Goal: Task Accomplishment & Management: Manage account settings

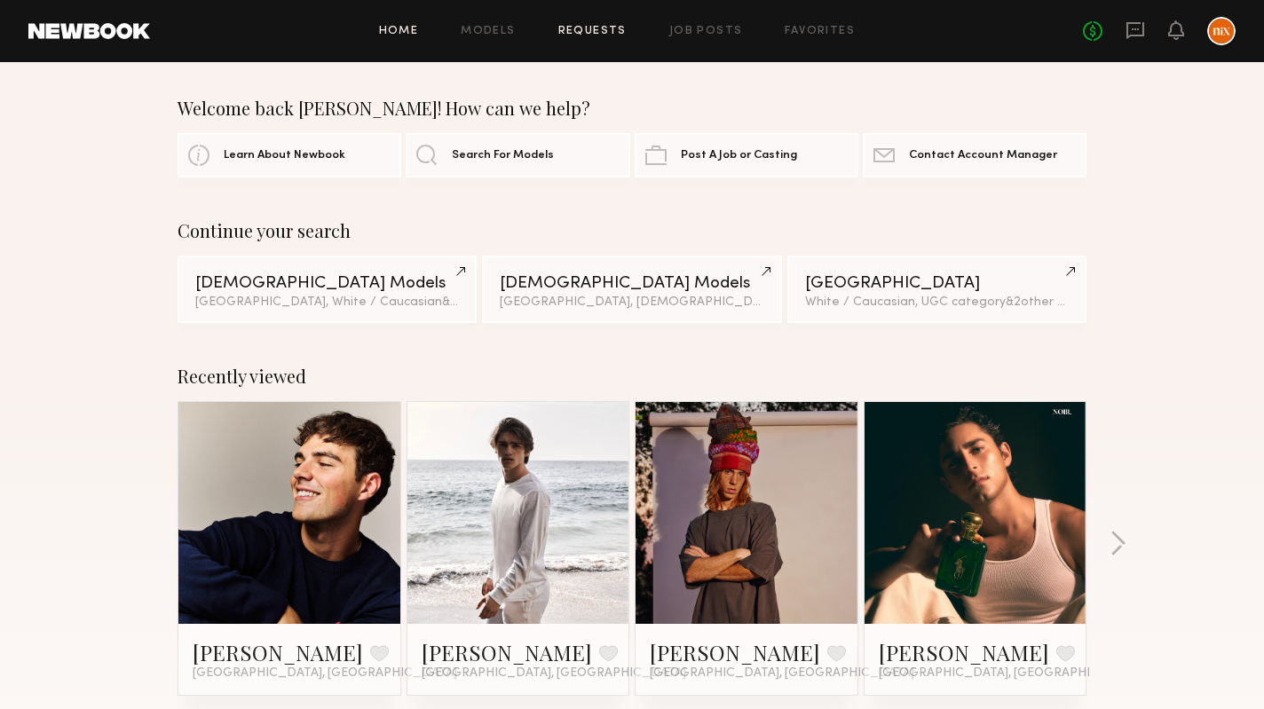
click at [606, 30] on link "Requests" at bounding box center [592, 32] width 68 height 12
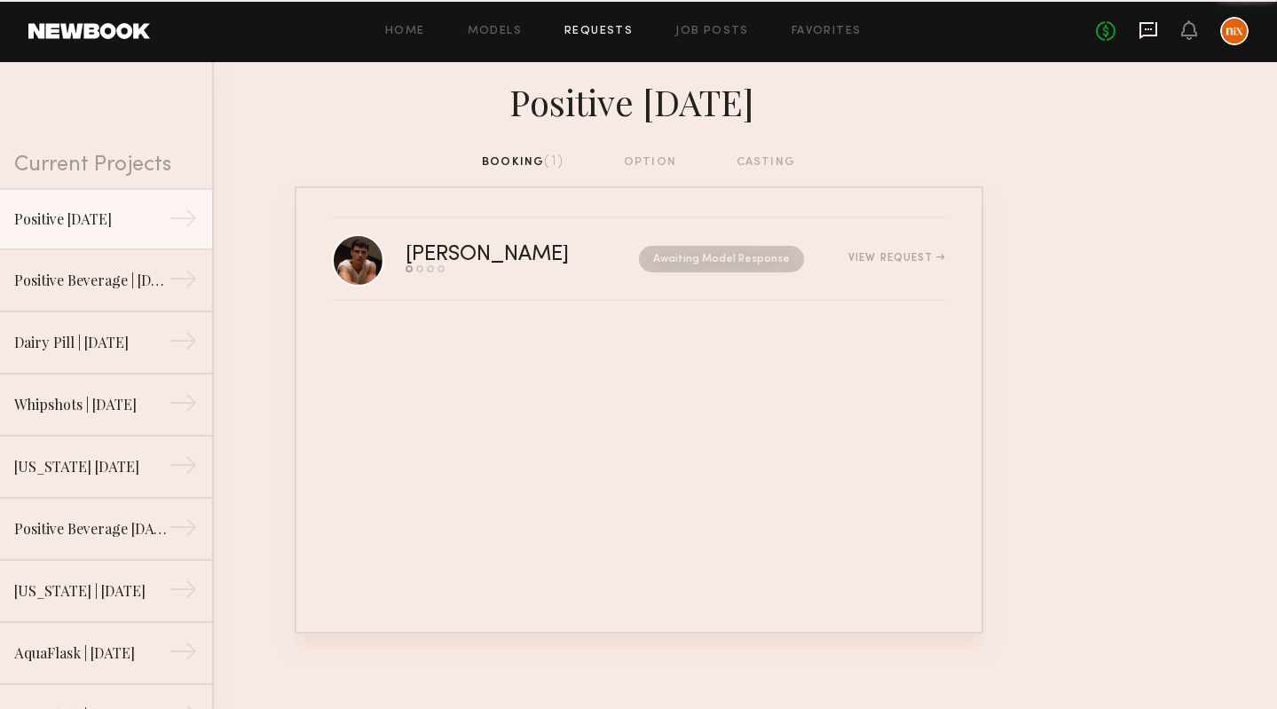
click at [1149, 25] on icon at bounding box center [1148, 30] width 20 height 20
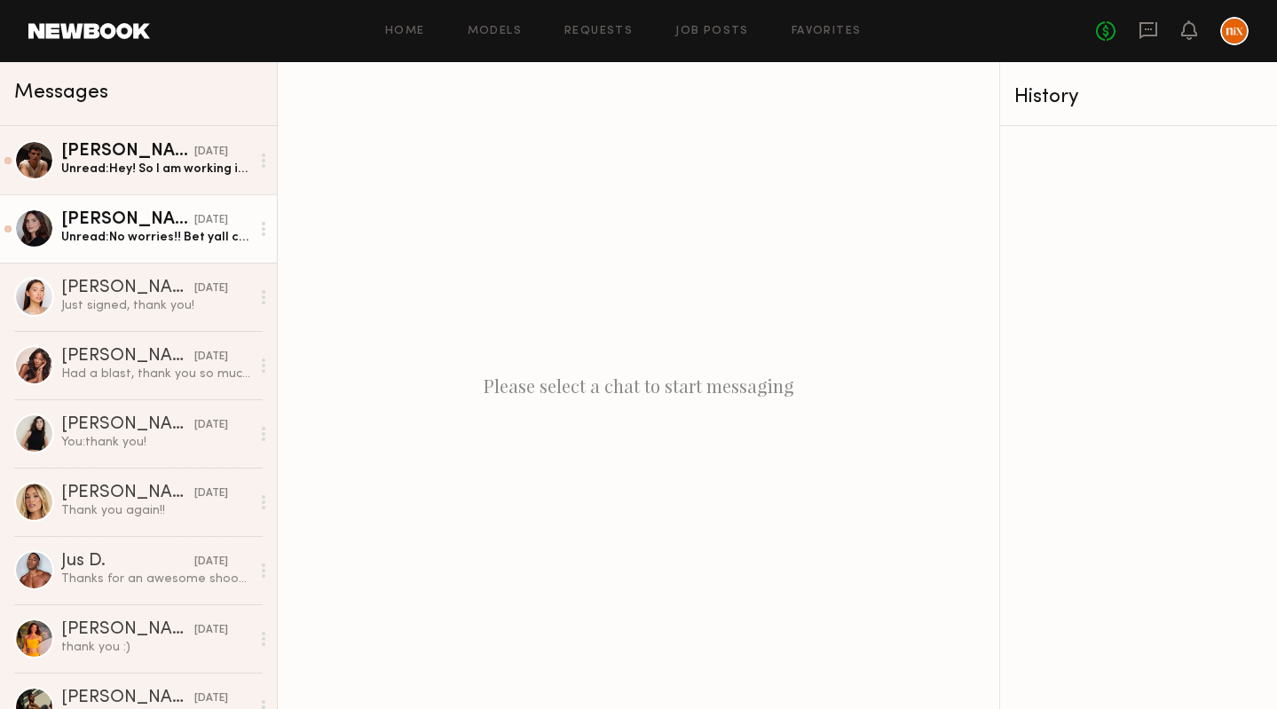
click at [169, 253] on link "[PERSON_NAME] [DATE] Unread: No worries!! Bet yall crushed it! Thank you!!" at bounding box center [138, 228] width 277 height 68
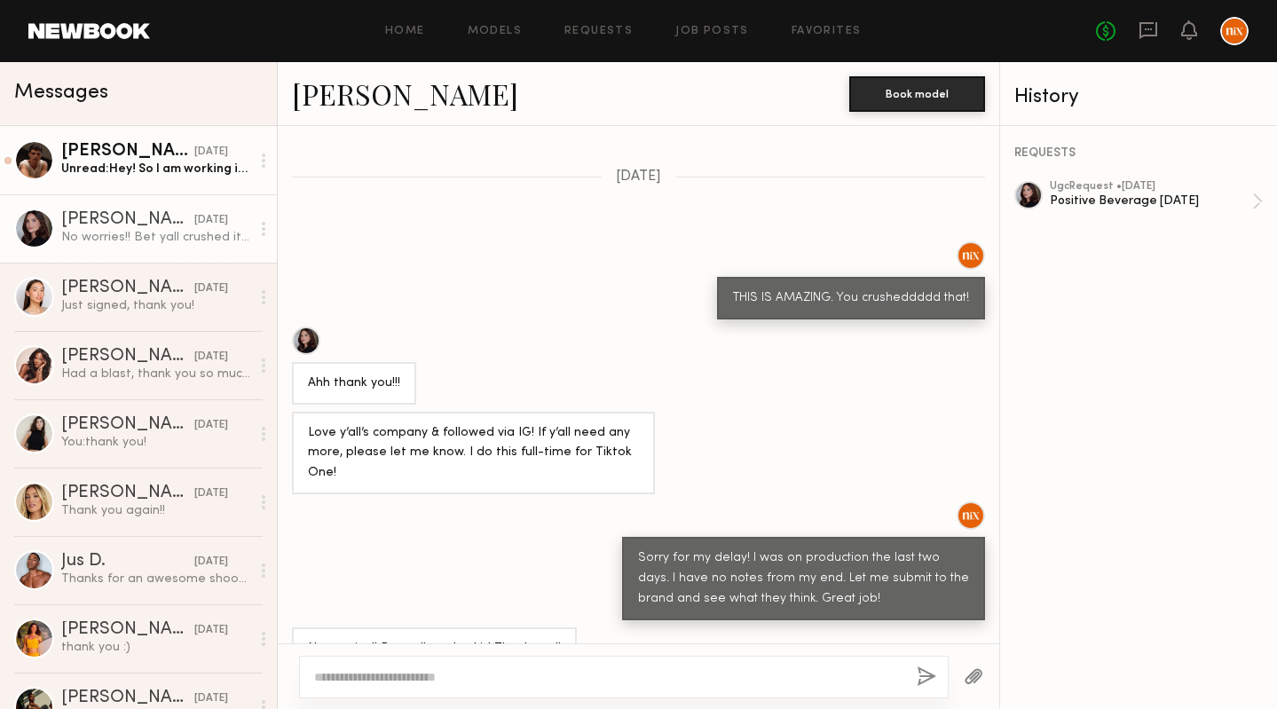
scroll to position [713, 0]
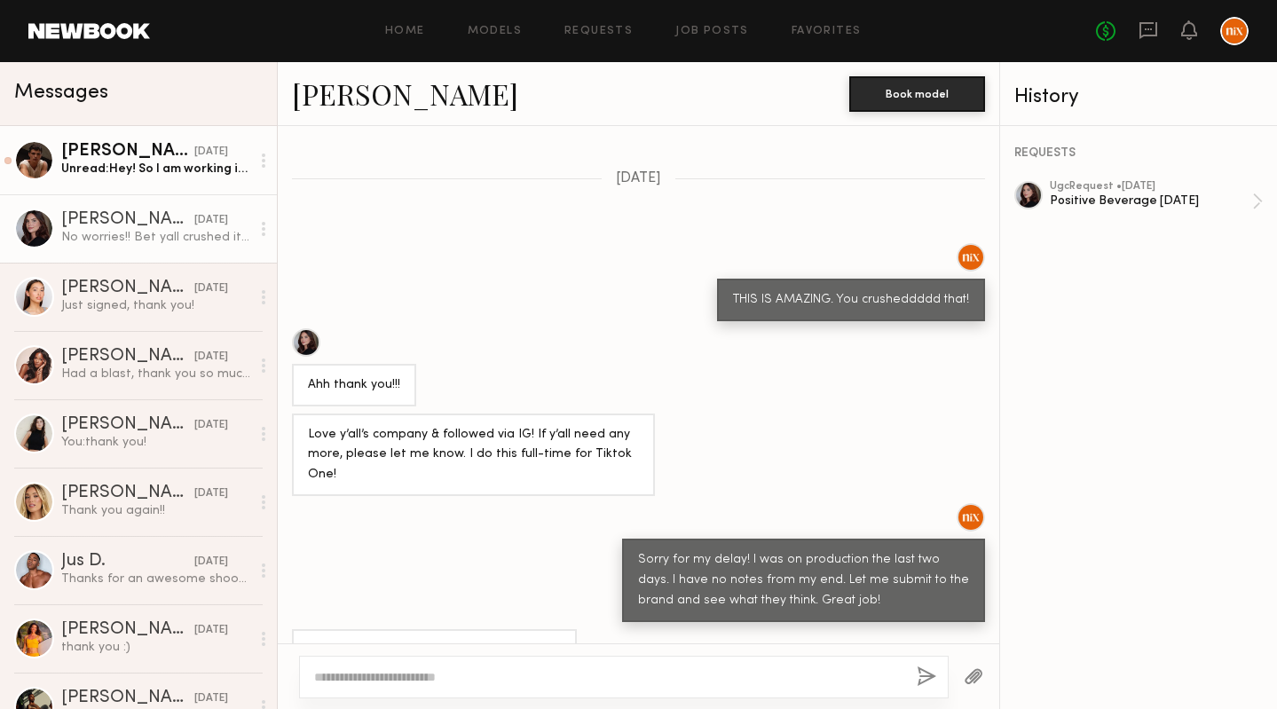
click at [159, 167] on div "Unread: Hey! So I am working in [GEOGRAPHIC_DATA] next week on the 10th and 11t…" at bounding box center [155, 169] width 189 height 17
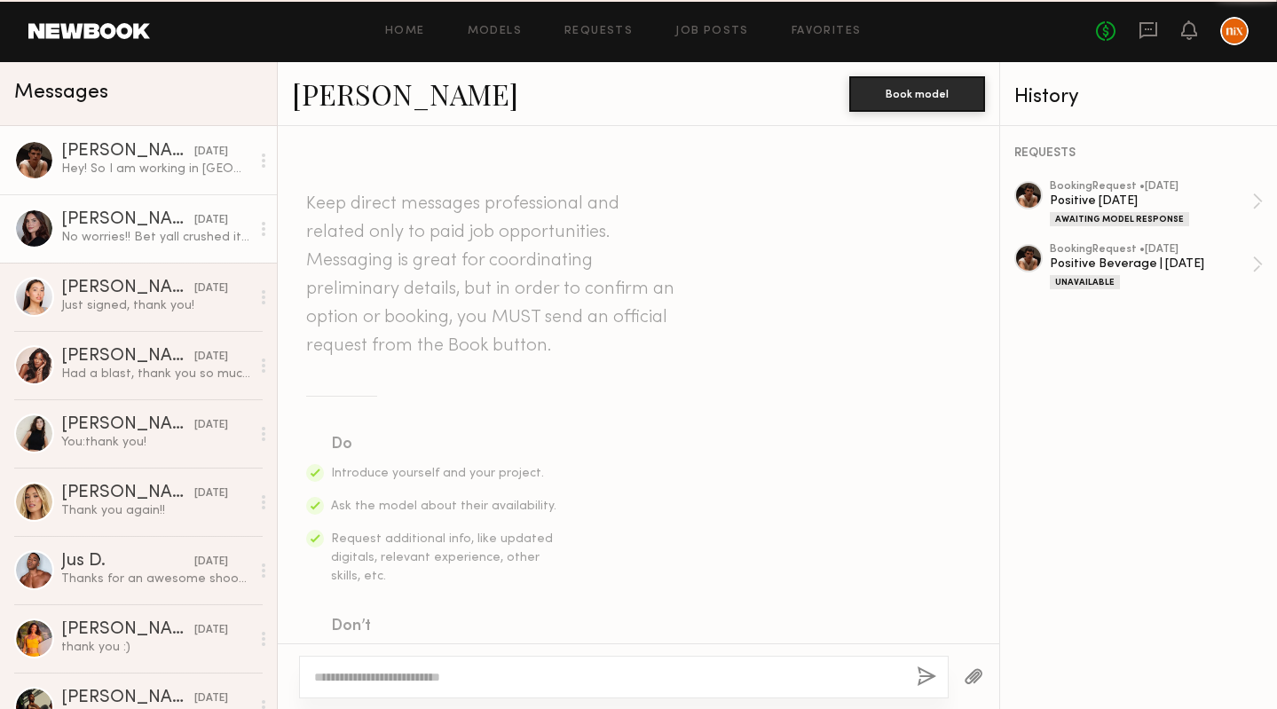
scroll to position [964, 0]
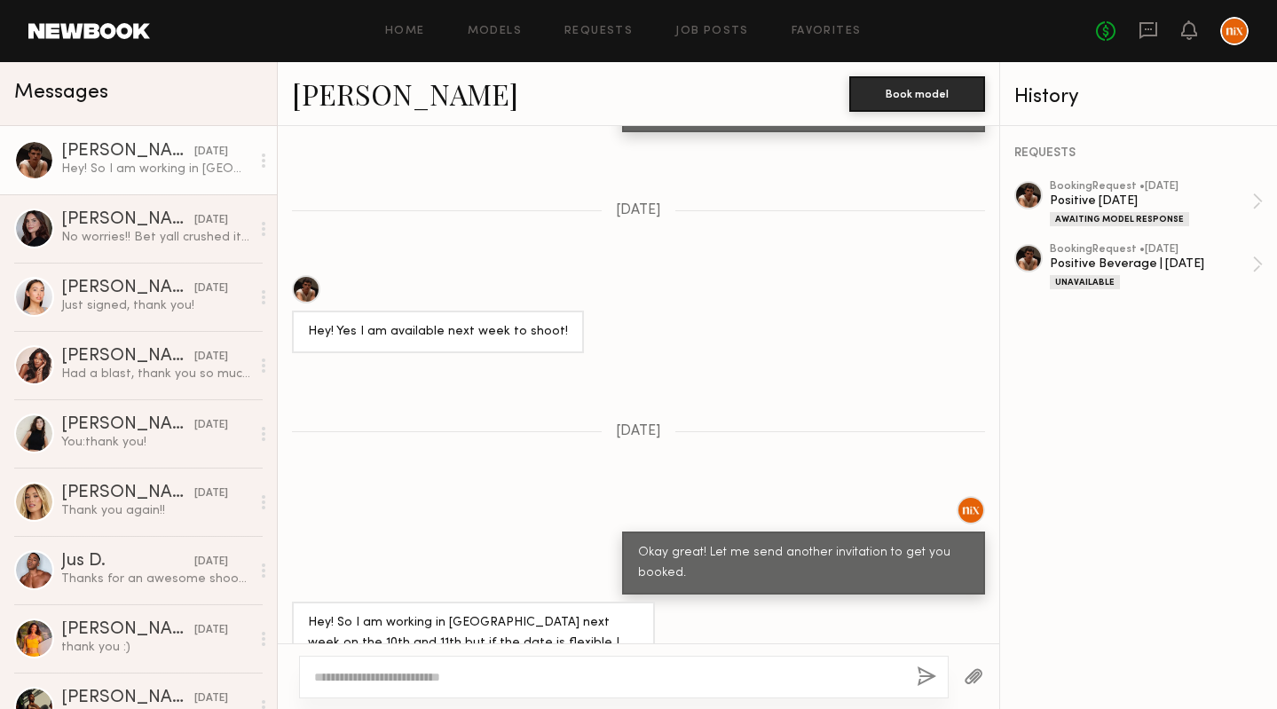
click at [535, 668] on textarea at bounding box center [608, 677] width 588 height 18
type textarea "*"
type textarea "**********"
click at [923, 675] on button "button" at bounding box center [927, 677] width 20 height 22
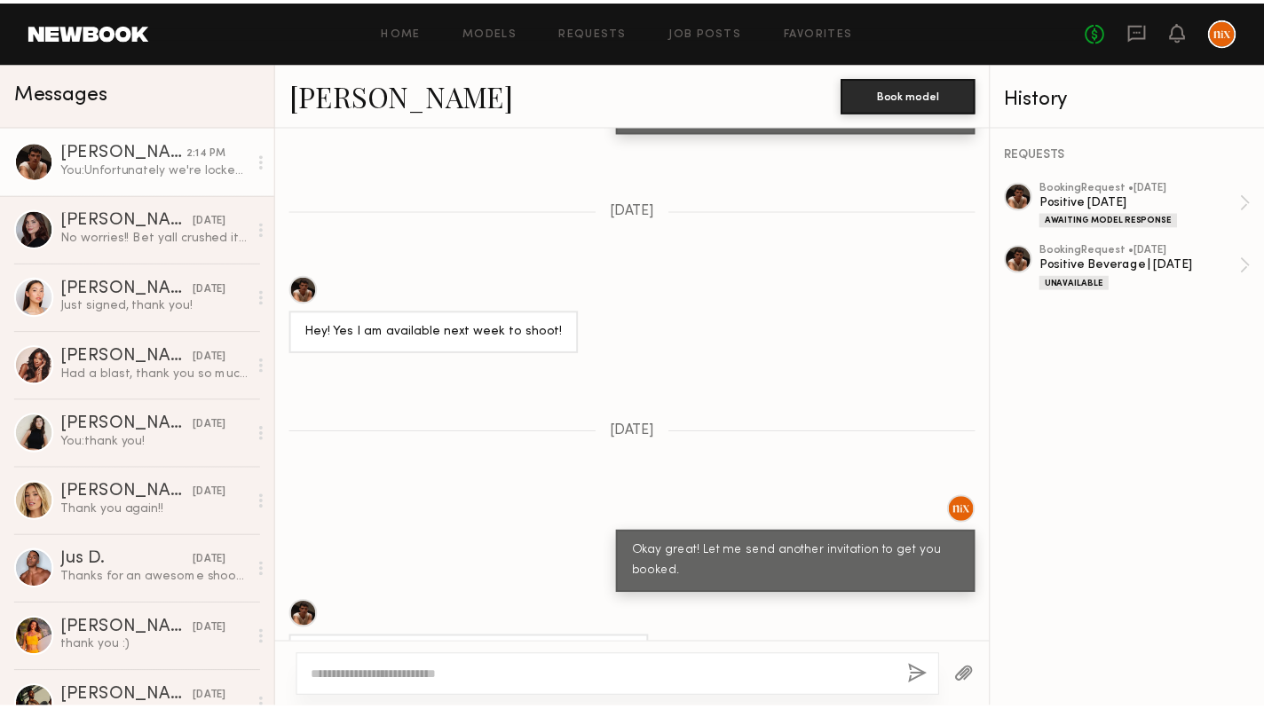
scroll to position [1339, 0]
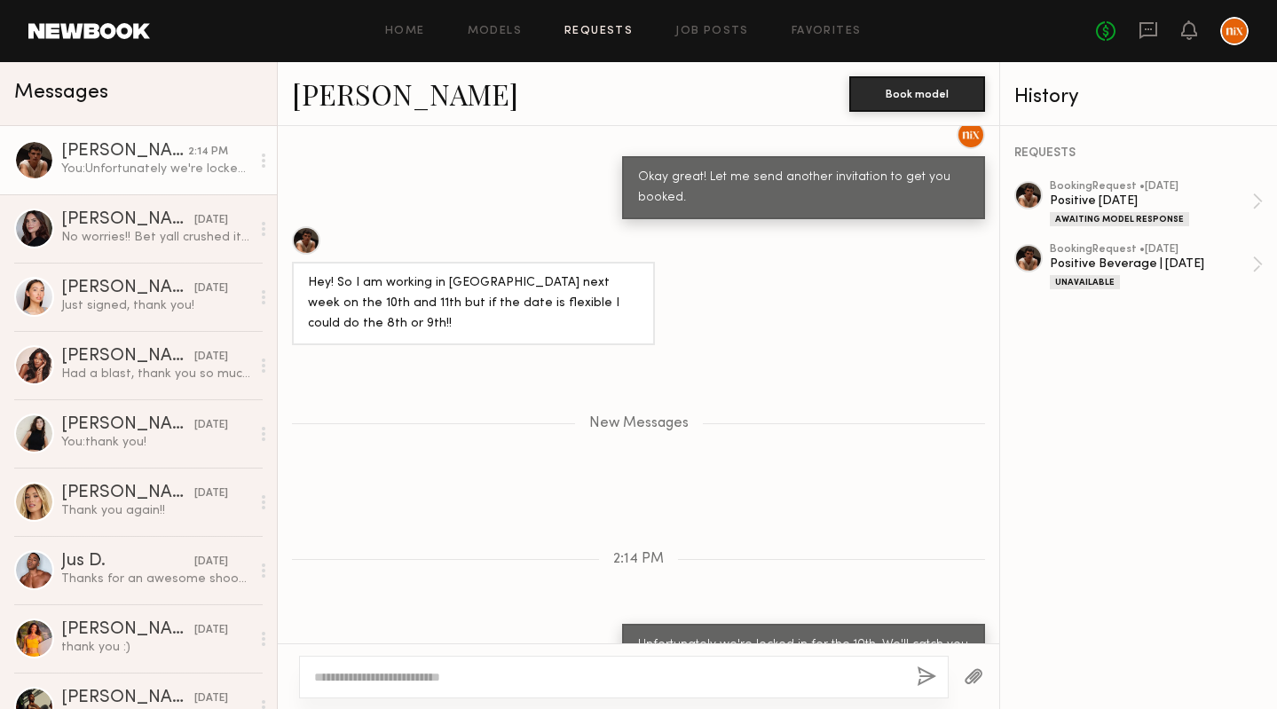
click at [594, 30] on link "Requests" at bounding box center [598, 32] width 68 height 12
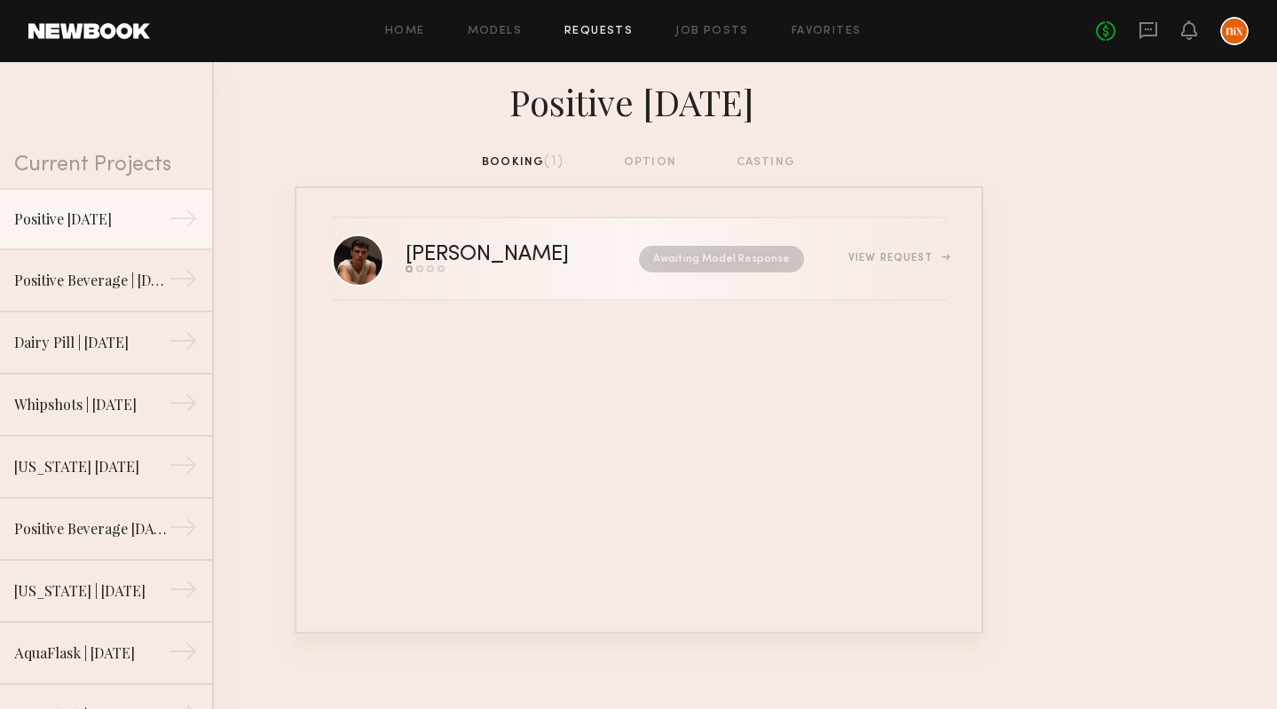
click at [464, 264] on div "[PERSON_NAME]" at bounding box center [505, 255] width 199 height 20
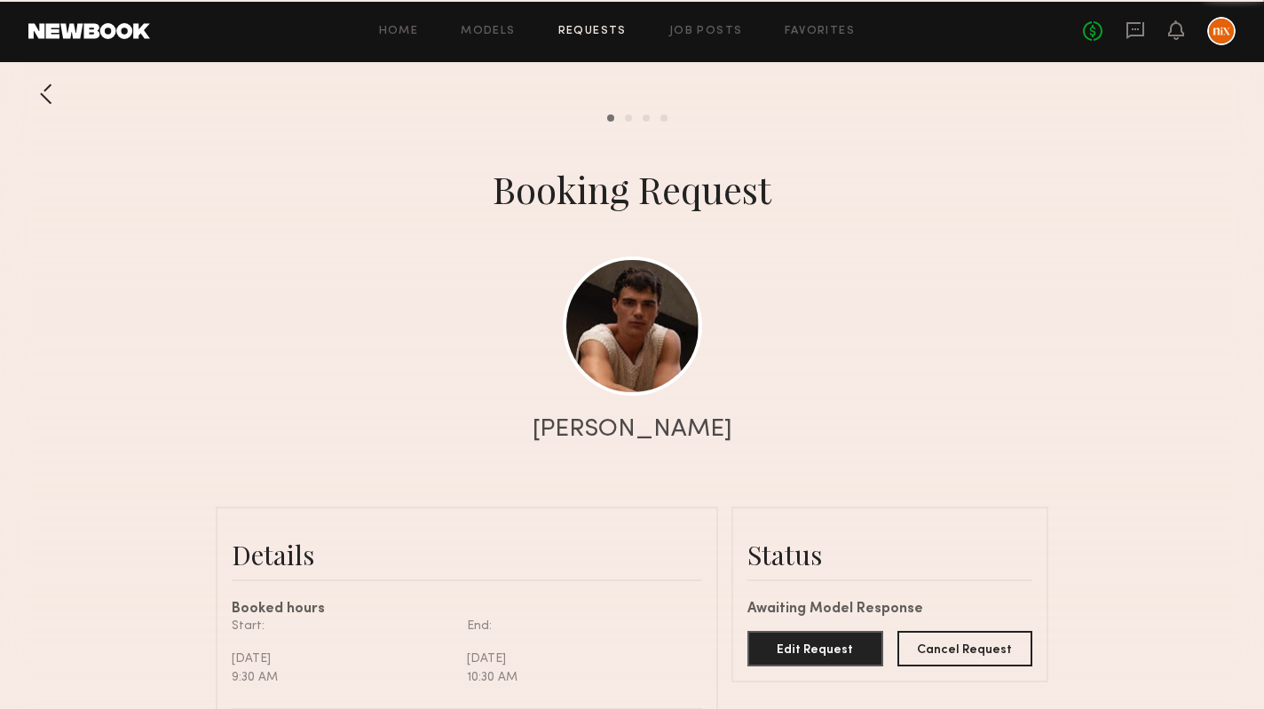
scroll to position [1375, 0]
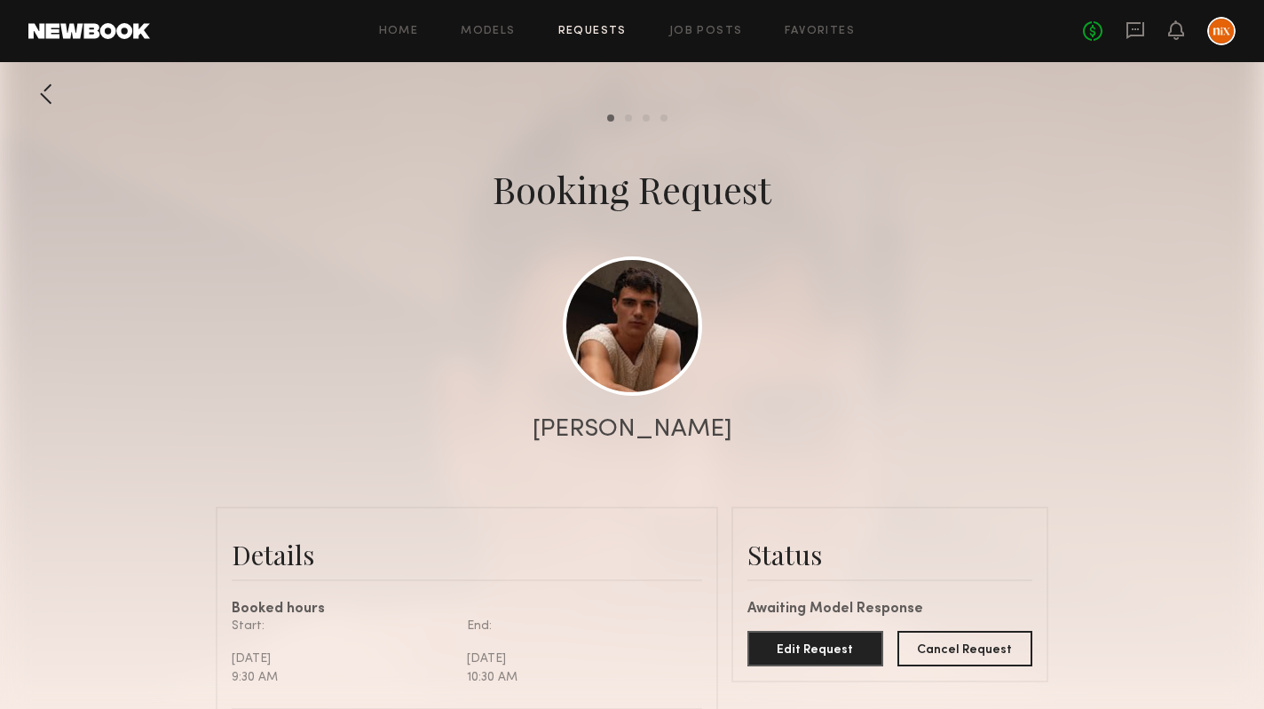
click at [996, 626] on div "Edit Request Cancel Request" at bounding box center [889, 642] width 285 height 50
click at [992, 652] on button "Cancel Request" at bounding box center [965, 647] width 136 height 35
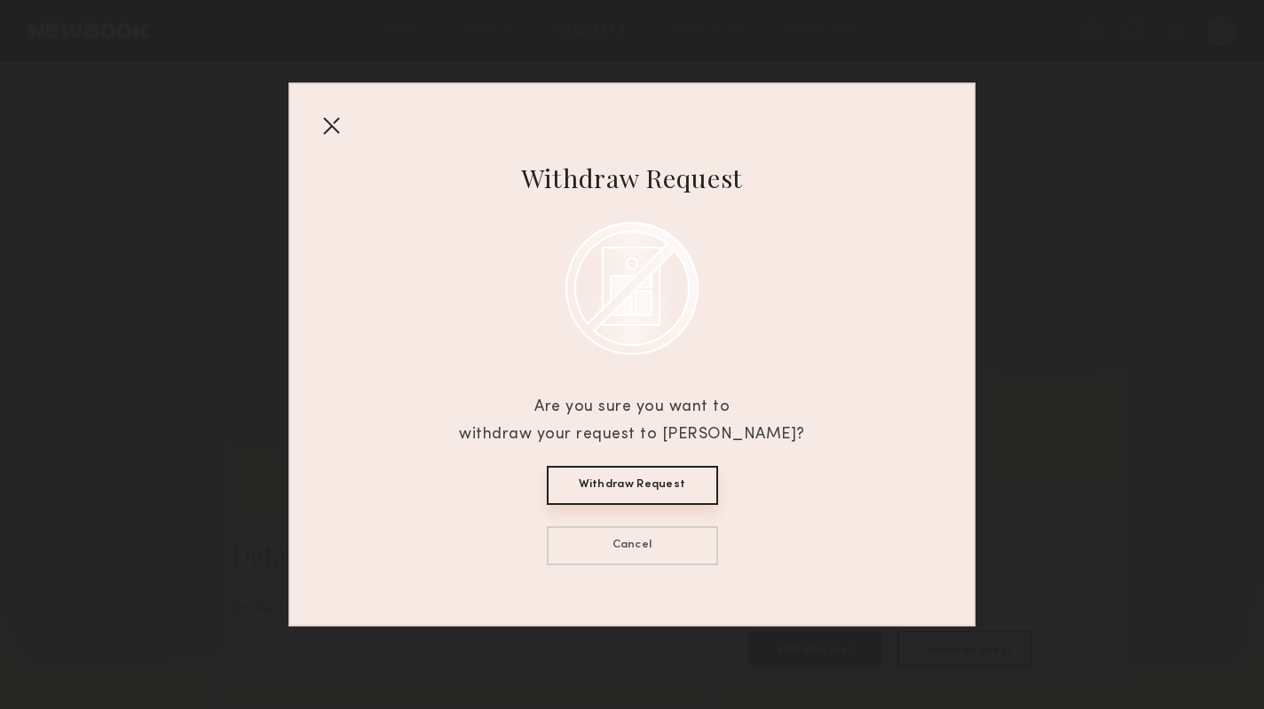
click at [646, 500] on button "Withdraw Request" at bounding box center [632, 485] width 171 height 39
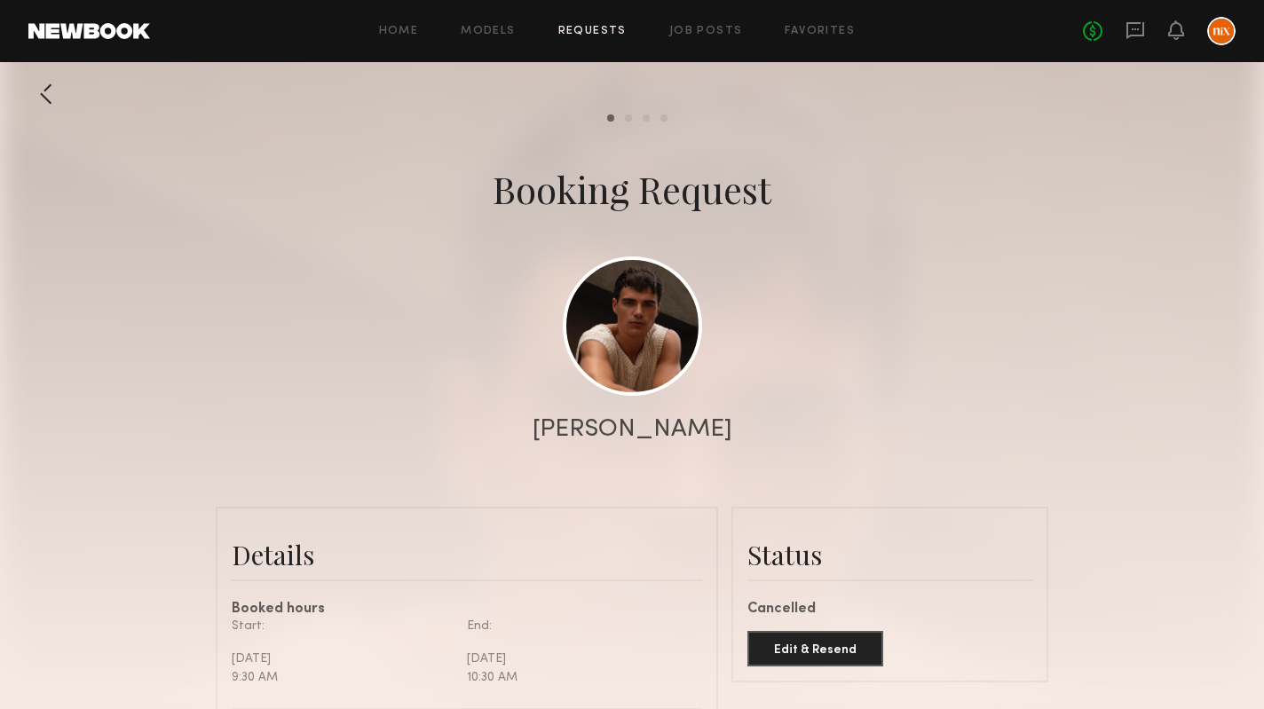
click at [566, 24] on div "Home Models Requests Job Posts Favorites Sign Out No fees up to $5,000" at bounding box center [692, 31] width 1085 height 28
click at [568, 27] on link "Requests" at bounding box center [592, 32] width 68 height 12
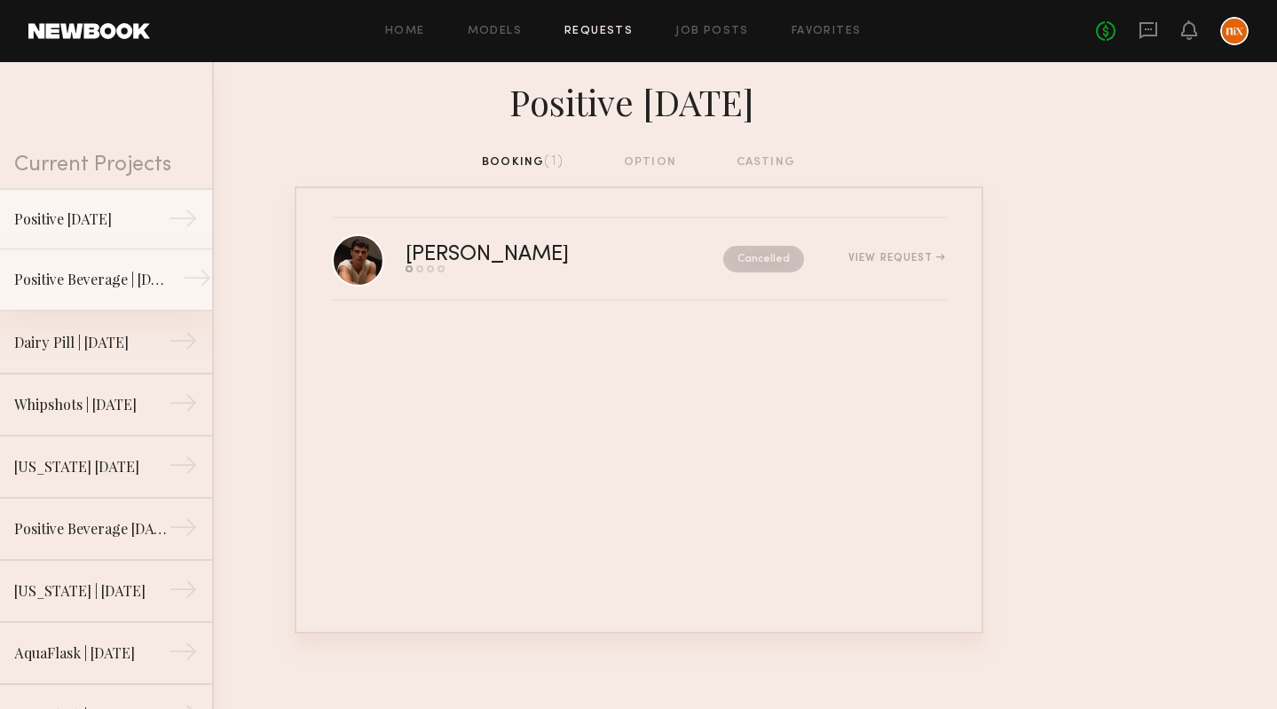
click at [65, 274] on div "Positive Beverage | [DATE]" at bounding box center [91, 279] width 154 height 21
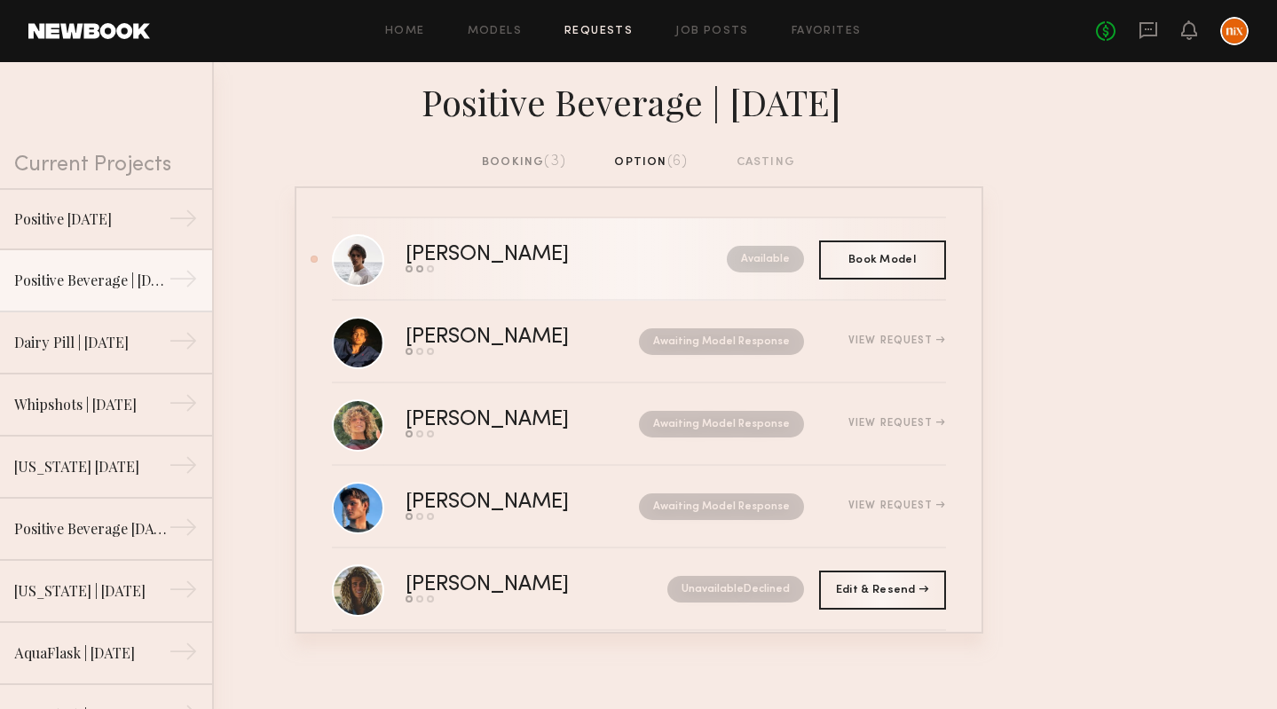
click at [631, 274] on link "[PERSON_NAME] Send request Model response Book model Available" at bounding box center [639, 259] width 614 height 83
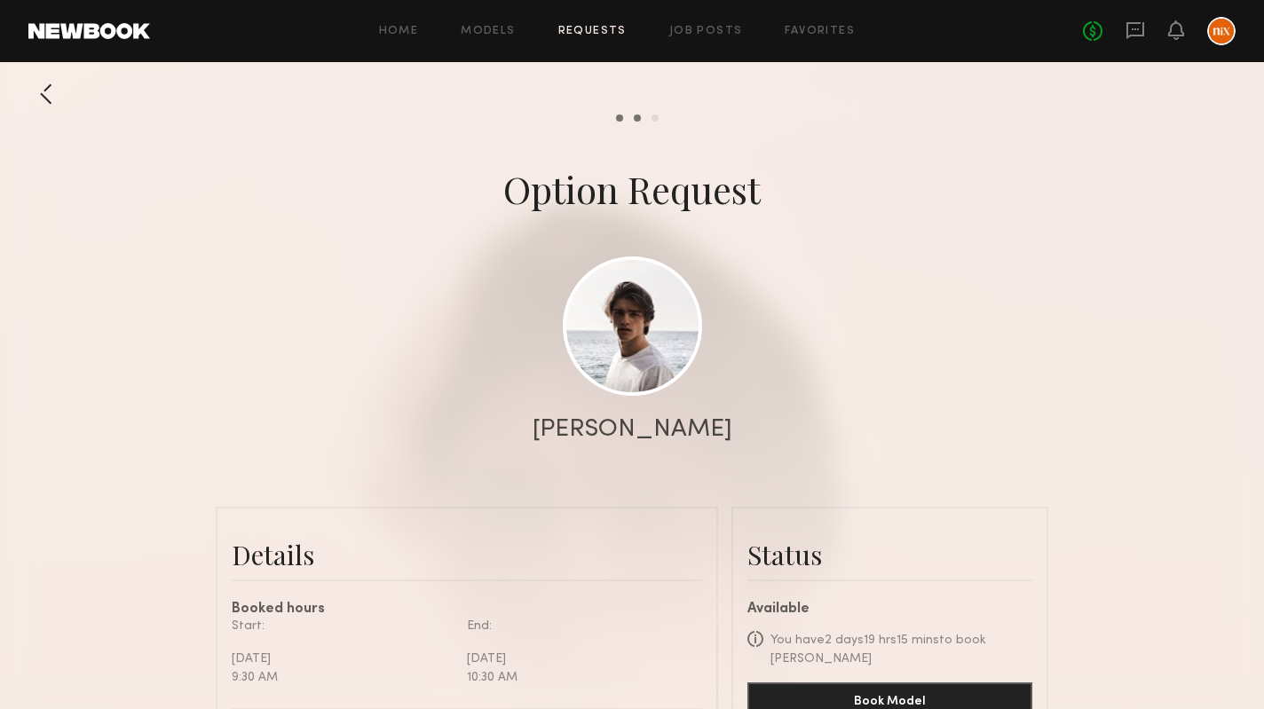
scroll to position [332, 0]
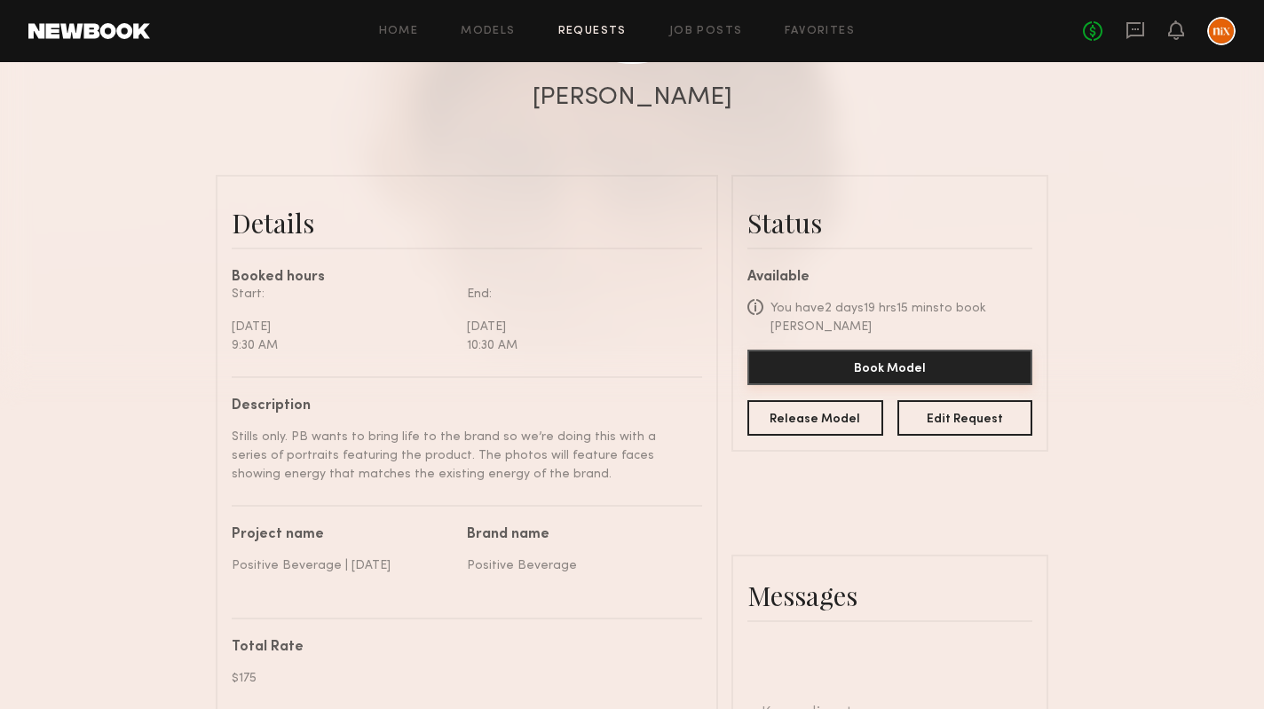
click at [900, 353] on button "Book Model" at bounding box center [889, 367] width 285 height 35
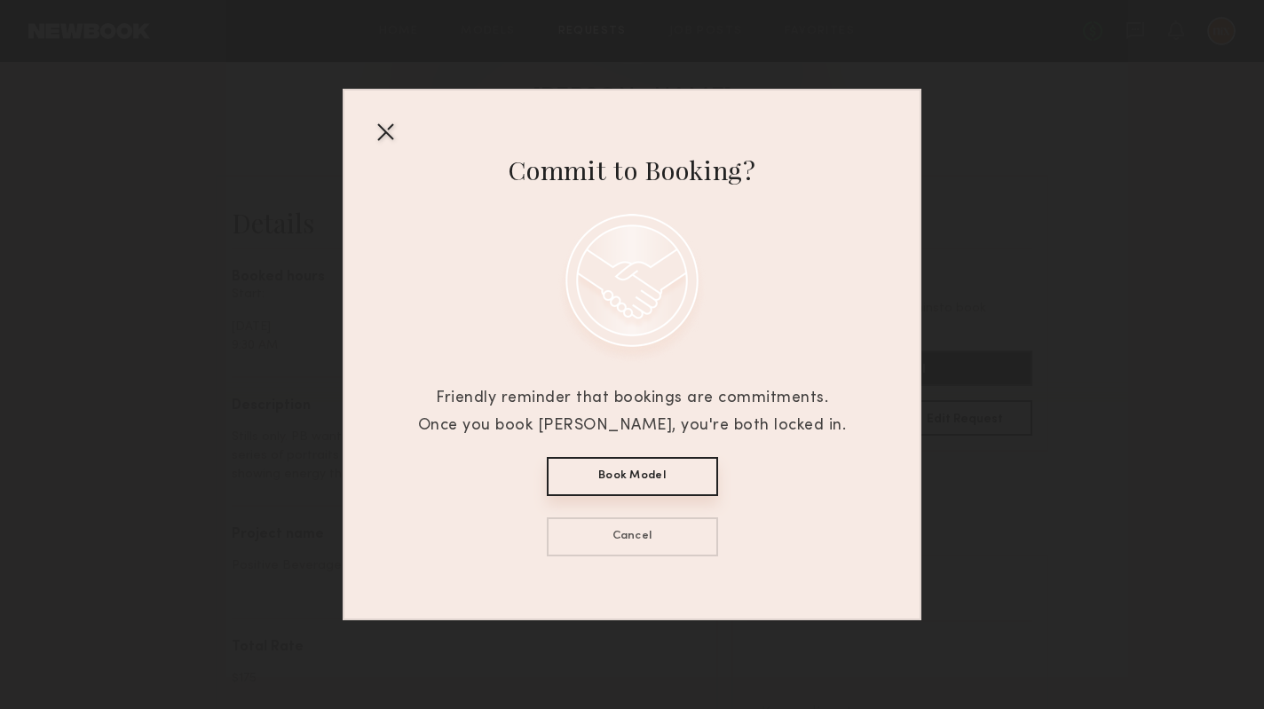
click at [656, 486] on button "Book Model" at bounding box center [632, 476] width 171 height 39
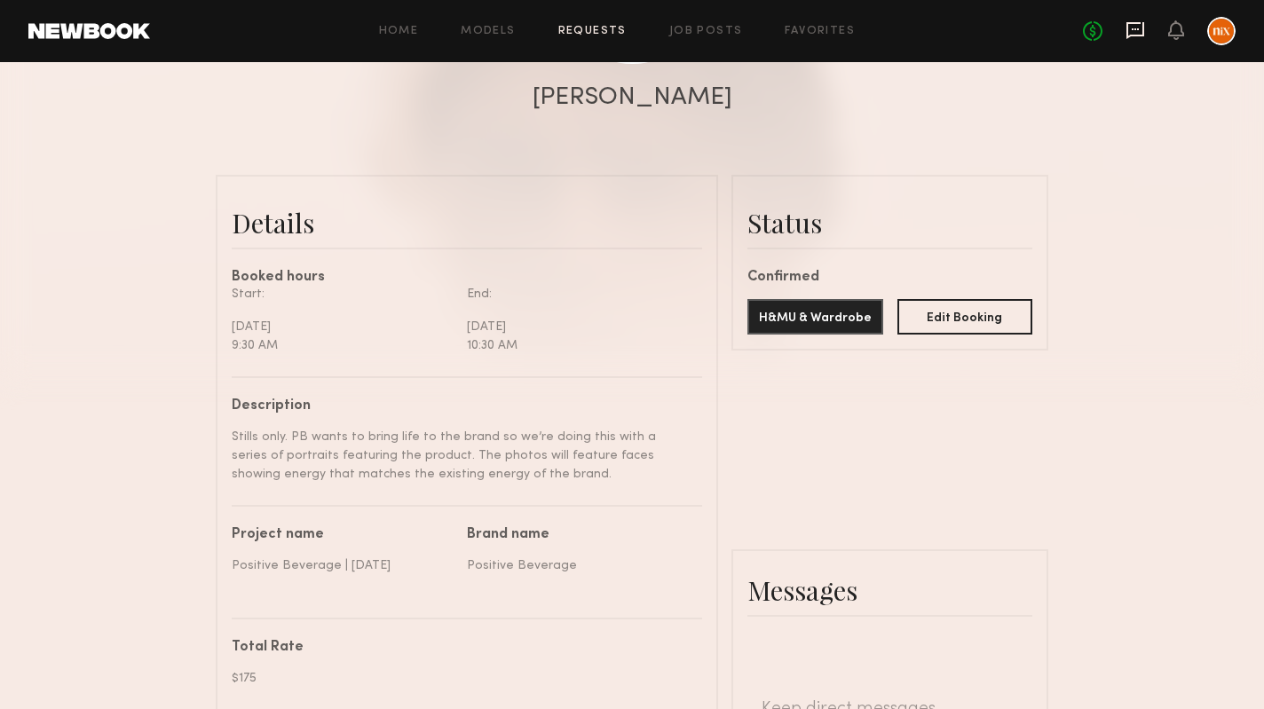
click at [1134, 23] on icon at bounding box center [1135, 30] width 18 height 17
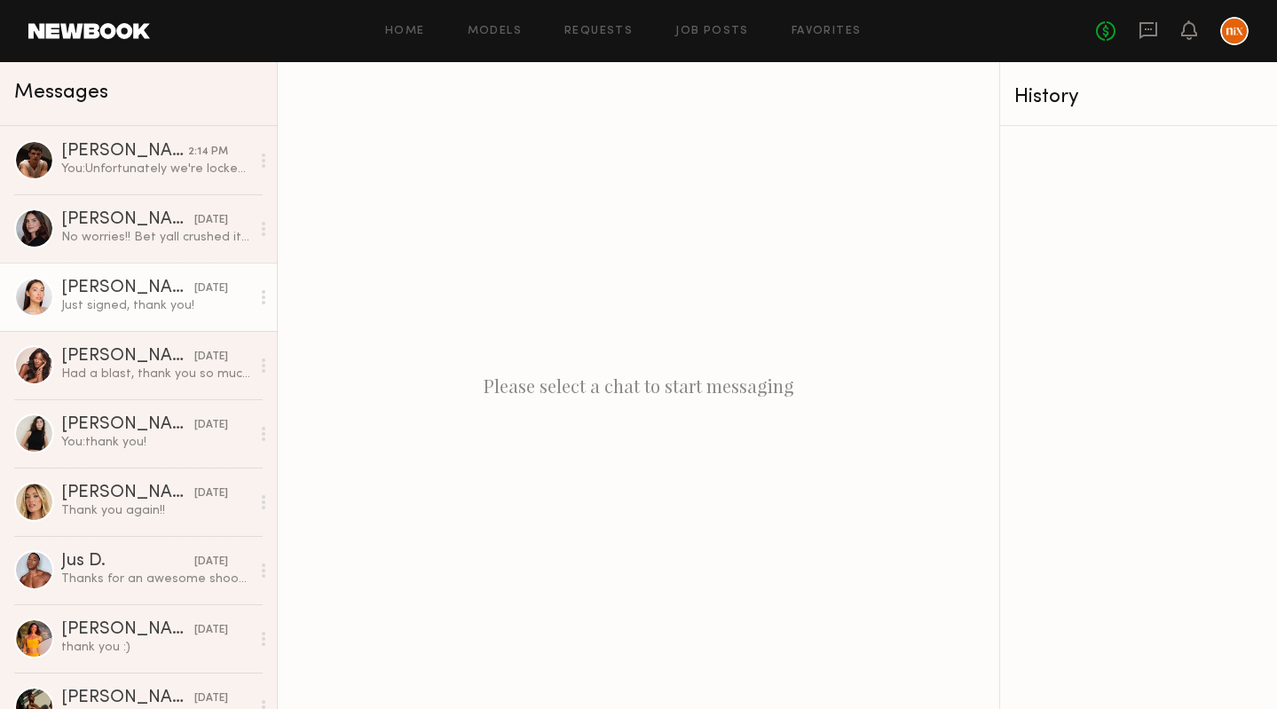
click at [142, 288] on div "[PERSON_NAME]" at bounding box center [127, 289] width 133 height 18
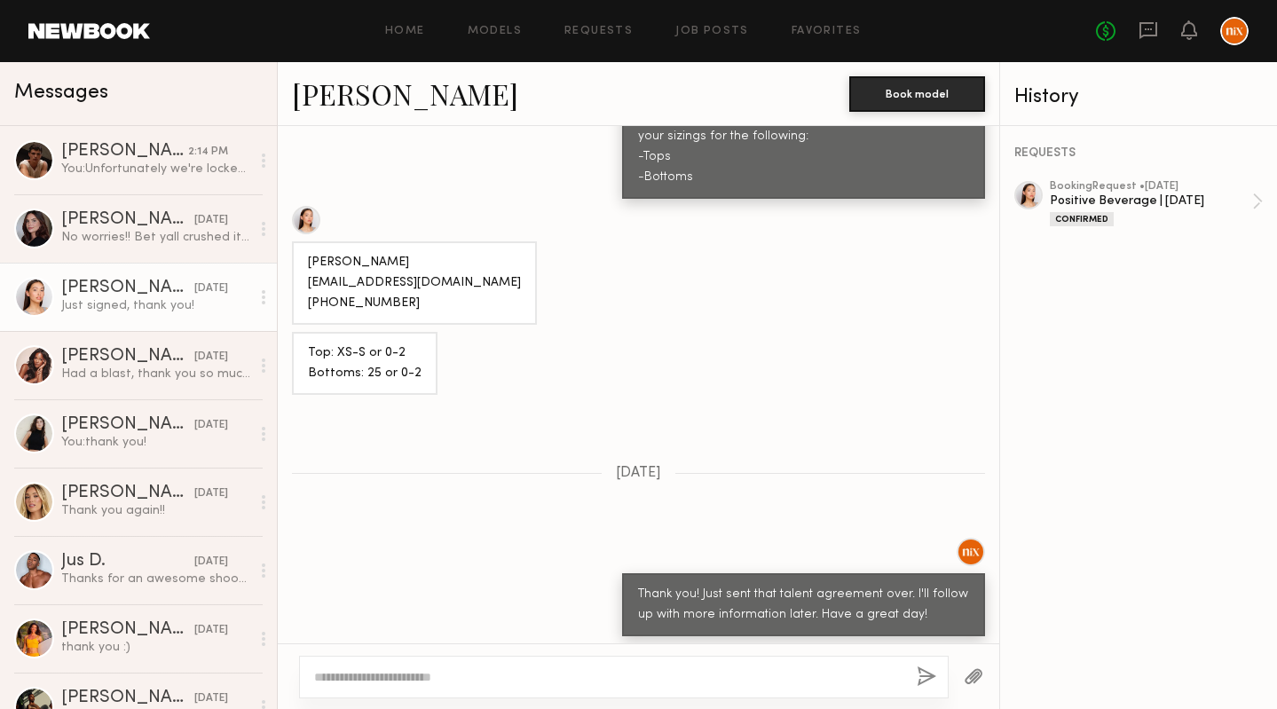
scroll to position [1230, 0]
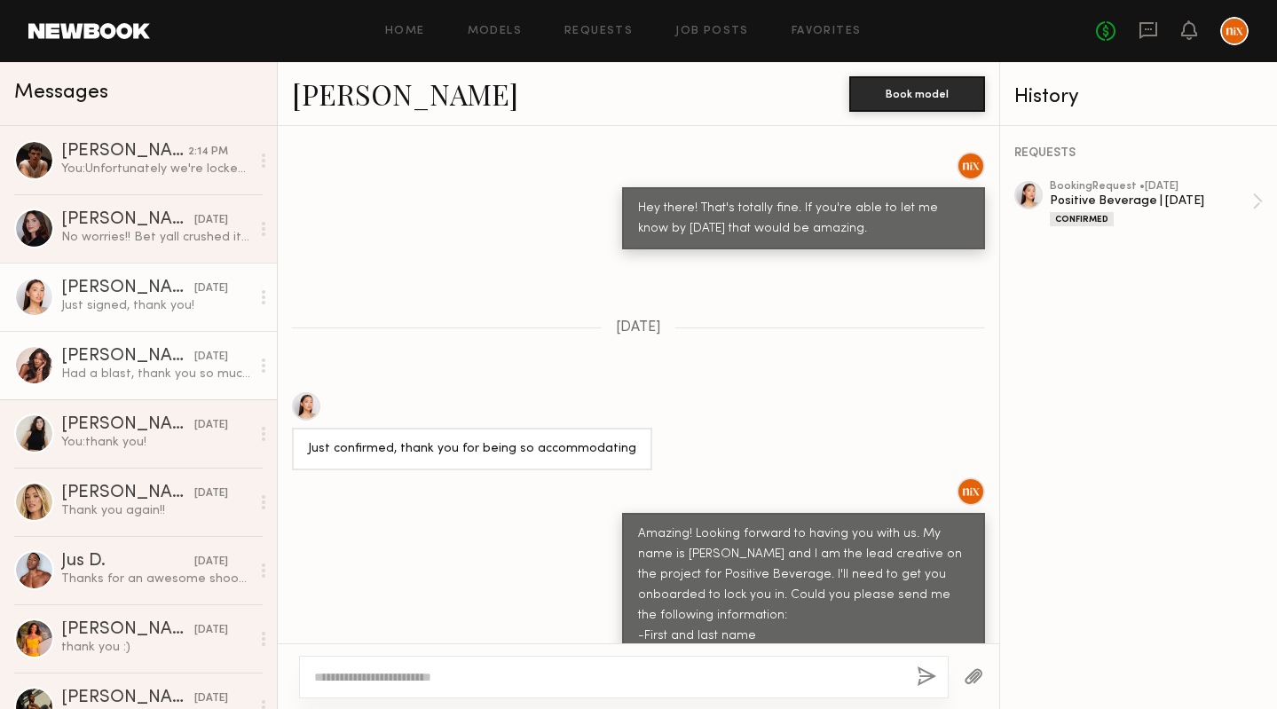
click at [108, 343] on link "[PERSON_NAME] [DATE] Had a blast, thank you so much! I hope to work with you ag…" at bounding box center [138, 365] width 277 height 68
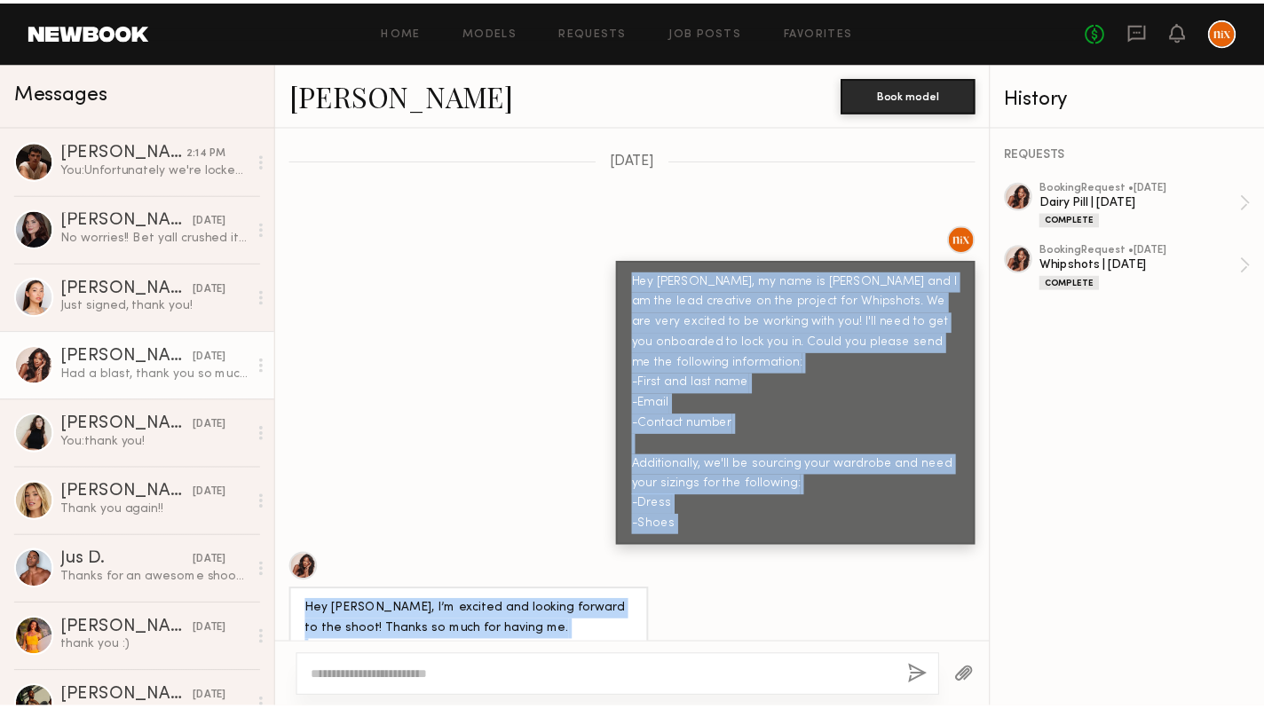
scroll to position [865, 0]
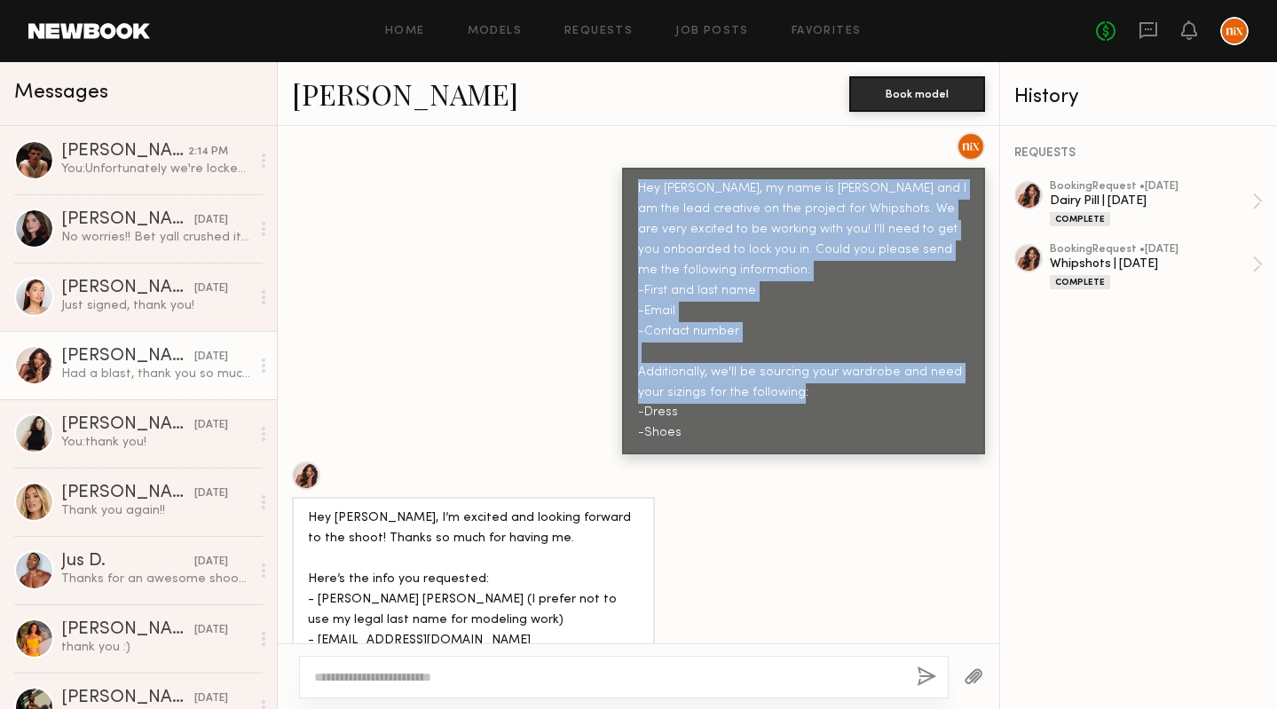
drag, startPoint x: 622, startPoint y: 419, endPoint x: 770, endPoint y: 404, distance: 149.0
click at [770, 404] on div "Hey [PERSON_NAME], my name is [PERSON_NAME] and I am the lead creative on the p…" at bounding box center [803, 311] width 363 height 287
copy div "Hey [PERSON_NAME], my name is [PERSON_NAME] and I am the lead creative on the p…"
click at [596, 33] on link "Requests" at bounding box center [598, 32] width 68 height 12
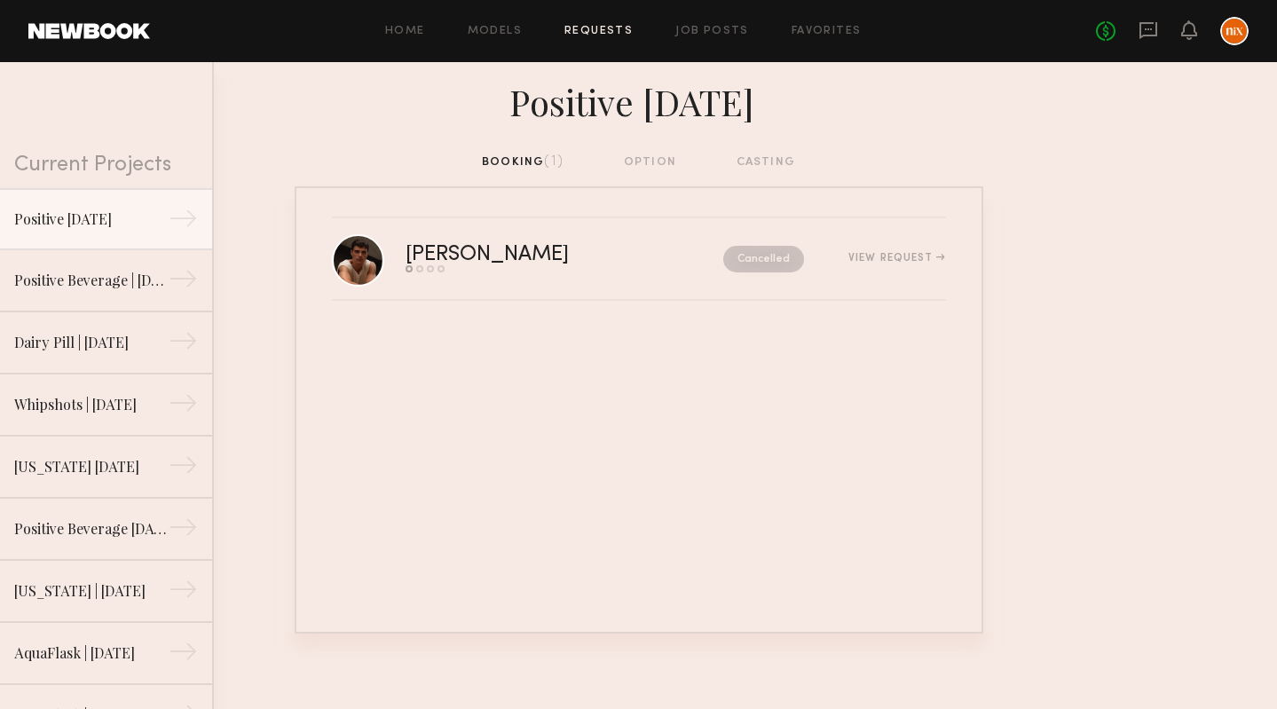
click at [651, 162] on div "booking (1) option casting" at bounding box center [638, 163] width 313 height 20
click at [71, 277] on div "Positive Beverage | [DATE]" at bounding box center [91, 279] width 154 height 21
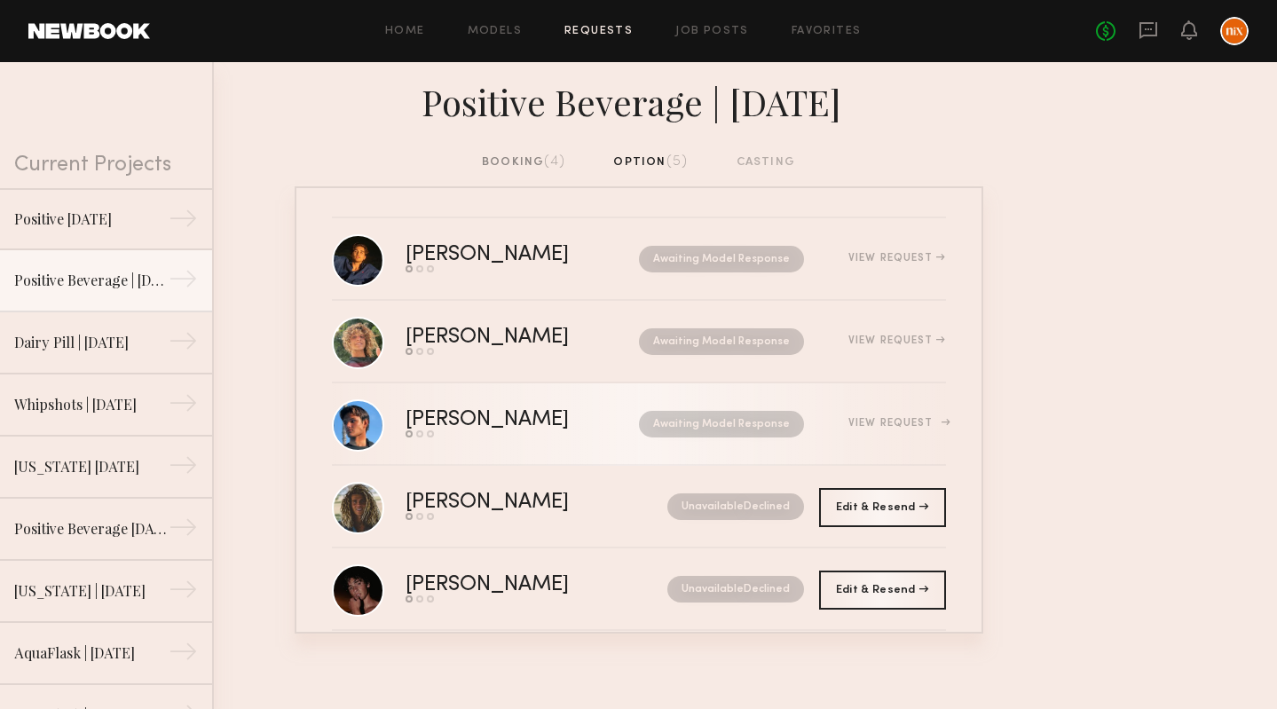
click at [545, 434] on div "Send request Model response Book model" at bounding box center [505, 433] width 199 height 7
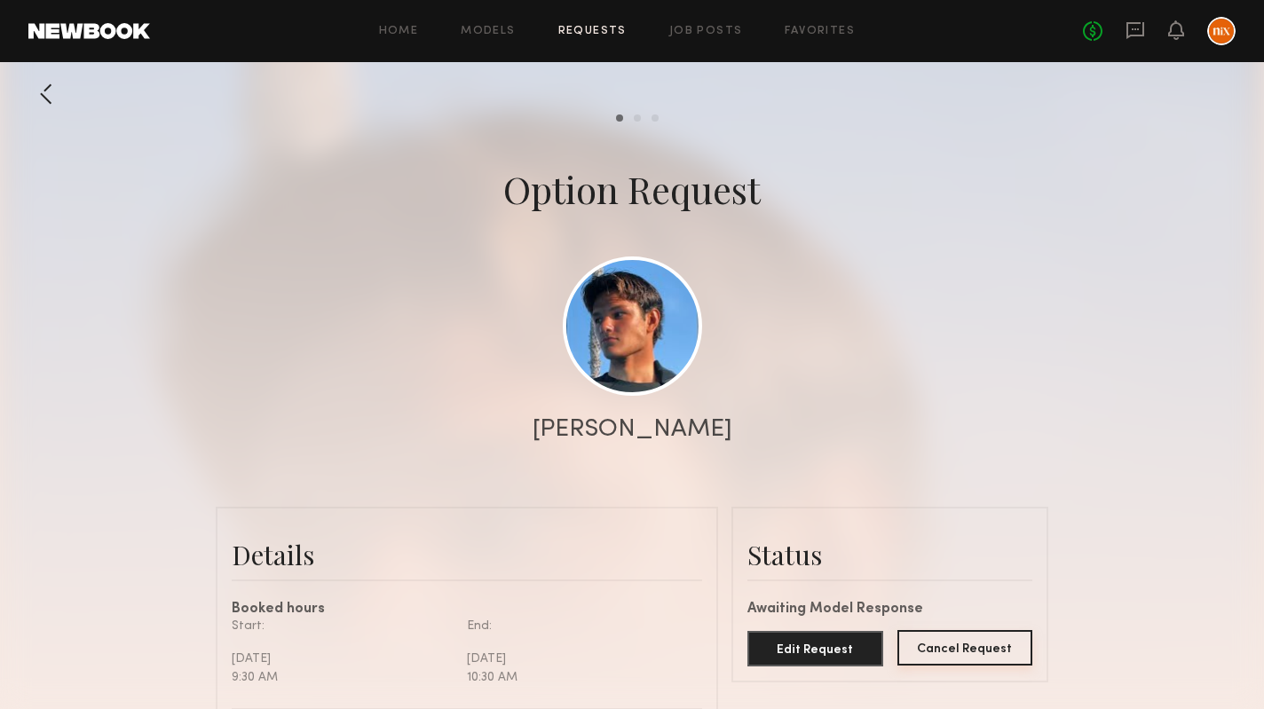
click at [1003, 647] on button "Cancel Request" at bounding box center [965, 647] width 136 height 35
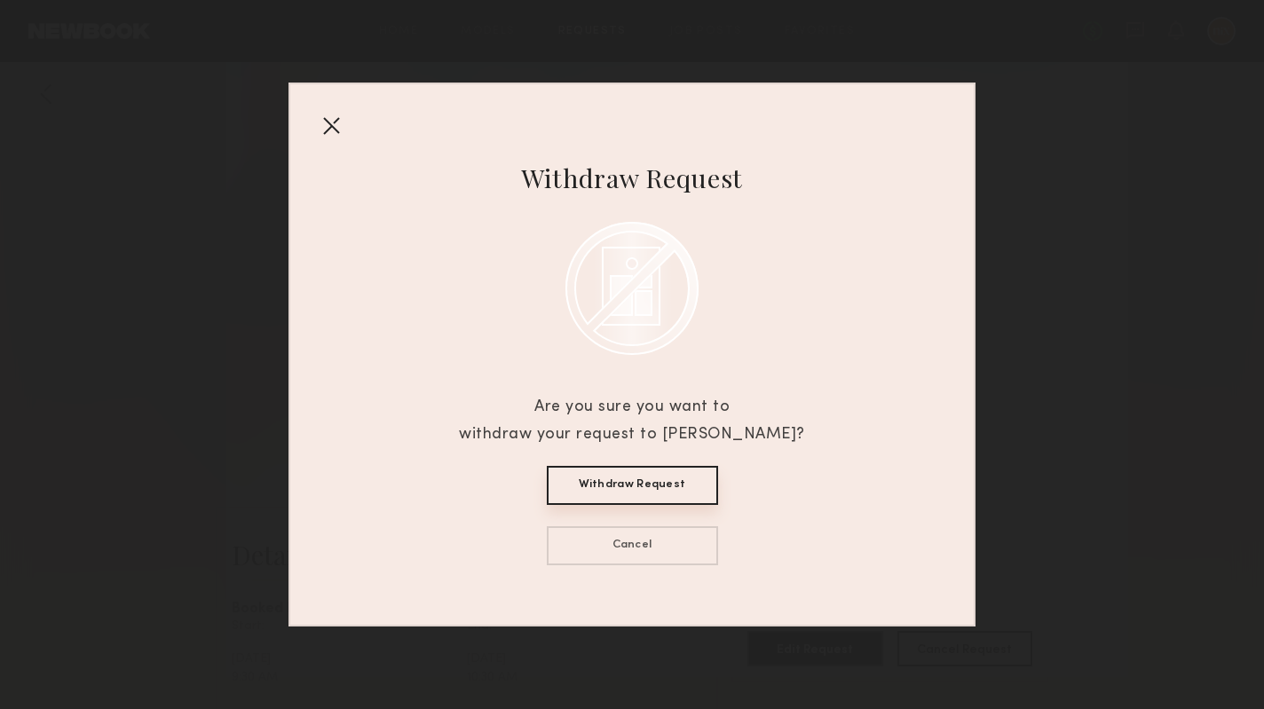
click at [663, 495] on button "Withdraw Request" at bounding box center [632, 485] width 171 height 39
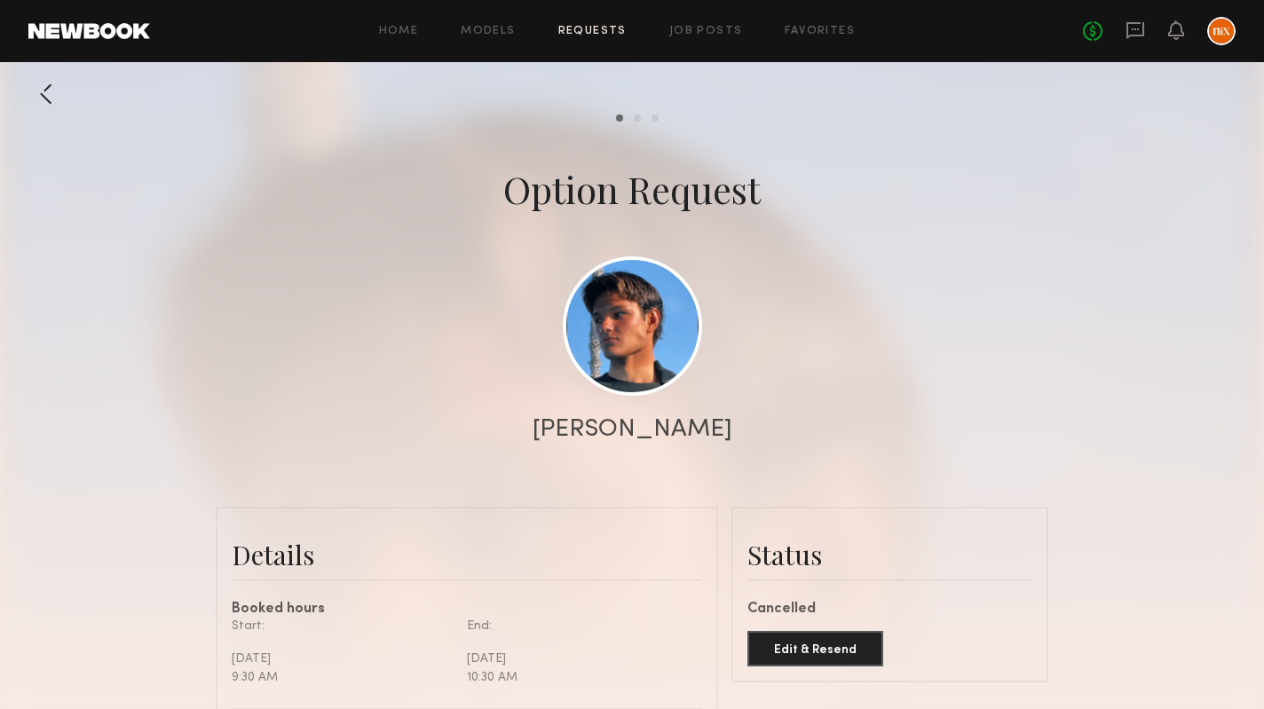
click at [49, 89] on div at bounding box center [45, 93] width 35 height 35
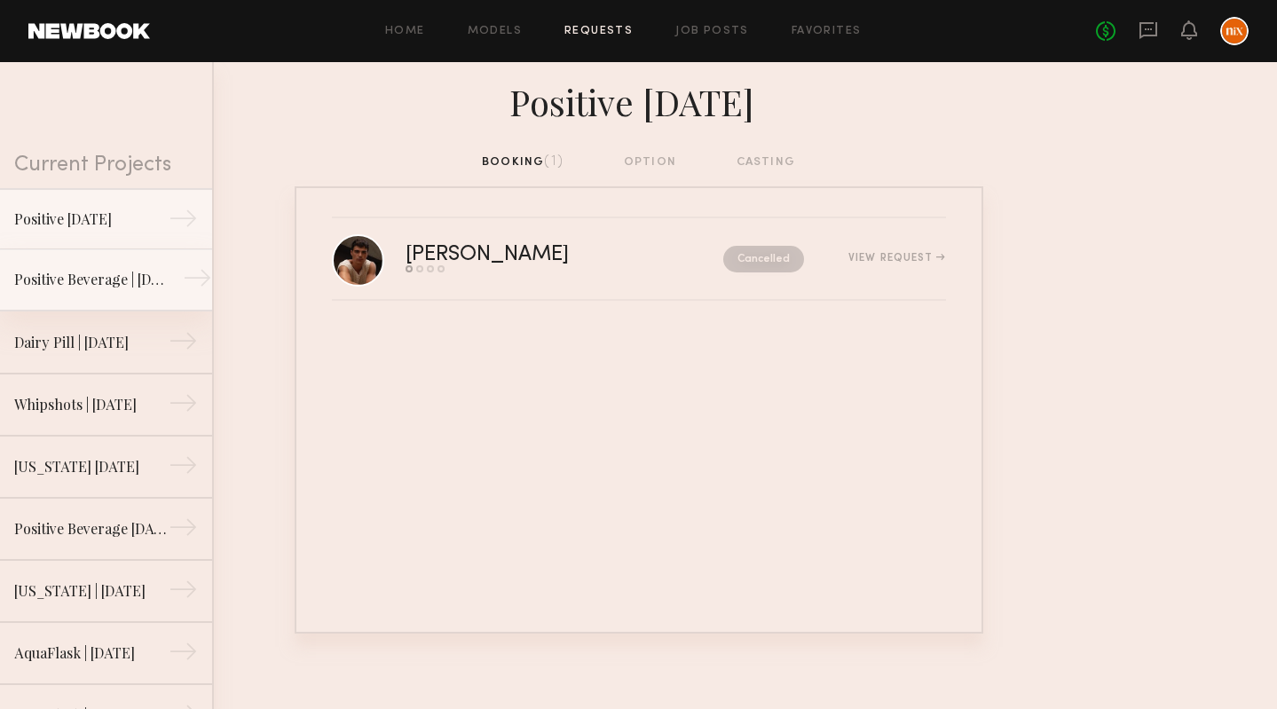
click at [41, 277] on div "Positive Beverage | [DATE]" at bounding box center [91, 279] width 154 height 21
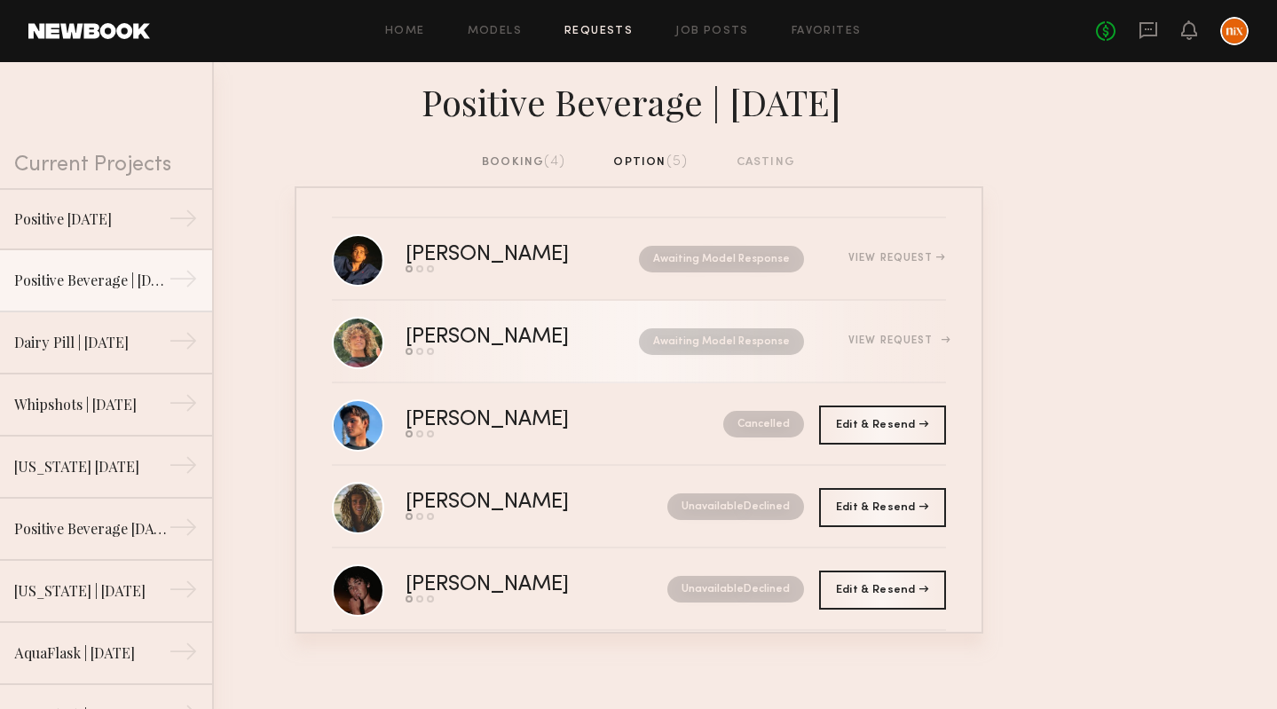
click at [655, 357] on link "[PERSON_NAME] Send request Model response Book model Awaiting Model Response Vi…" at bounding box center [639, 342] width 614 height 83
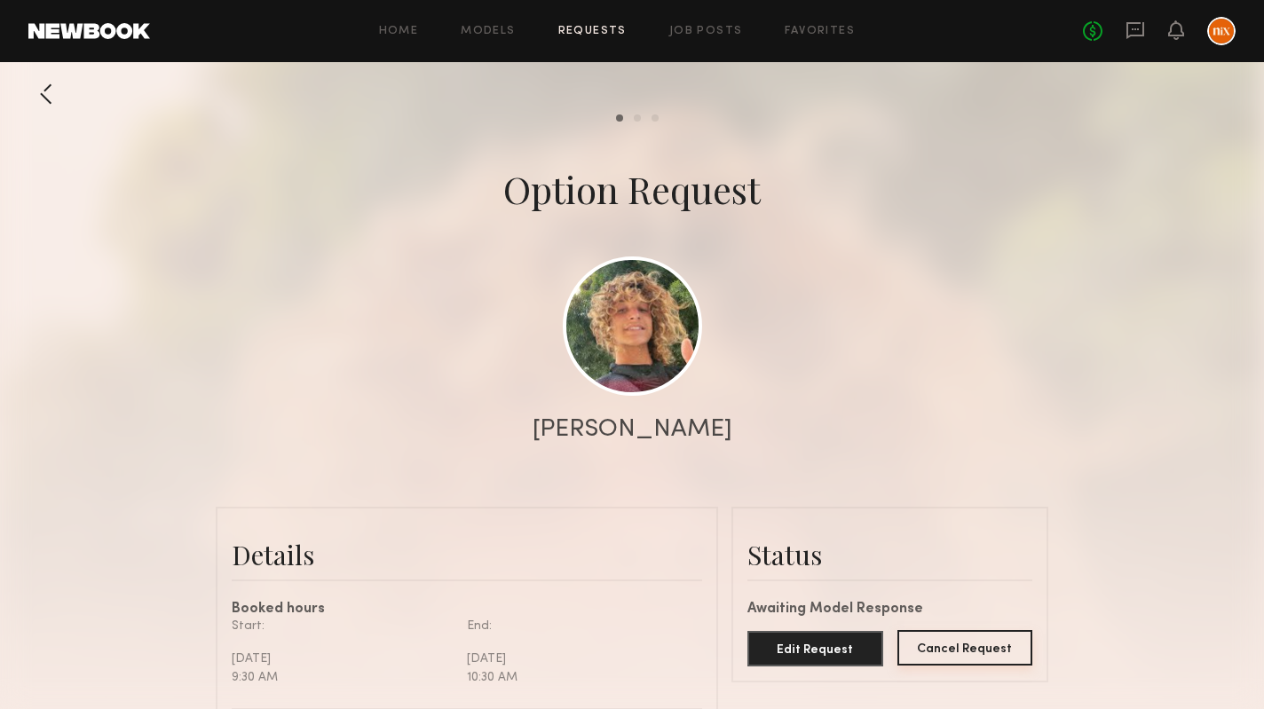
click at [929, 649] on button "Cancel Request" at bounding box center [965, 647] width 136 height 35
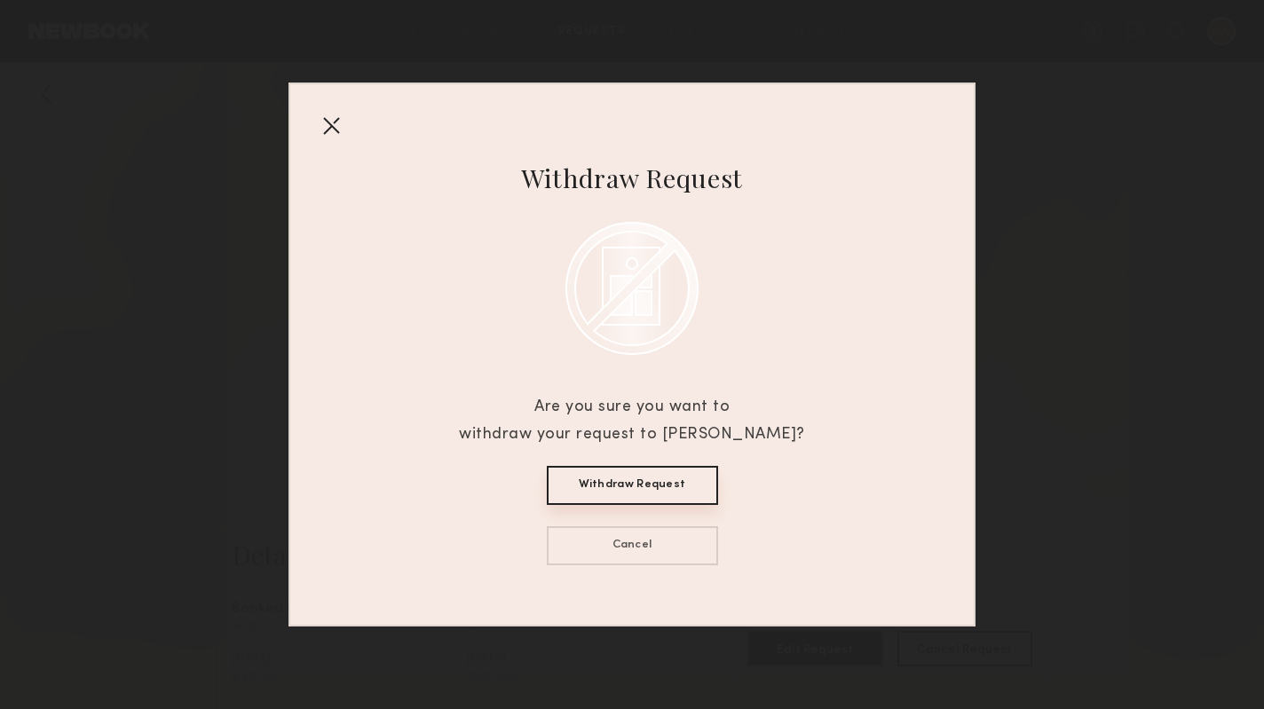
click at [678, 497] on button "Withdraw Request" at bounding box center [632, 485] width 171 height 39
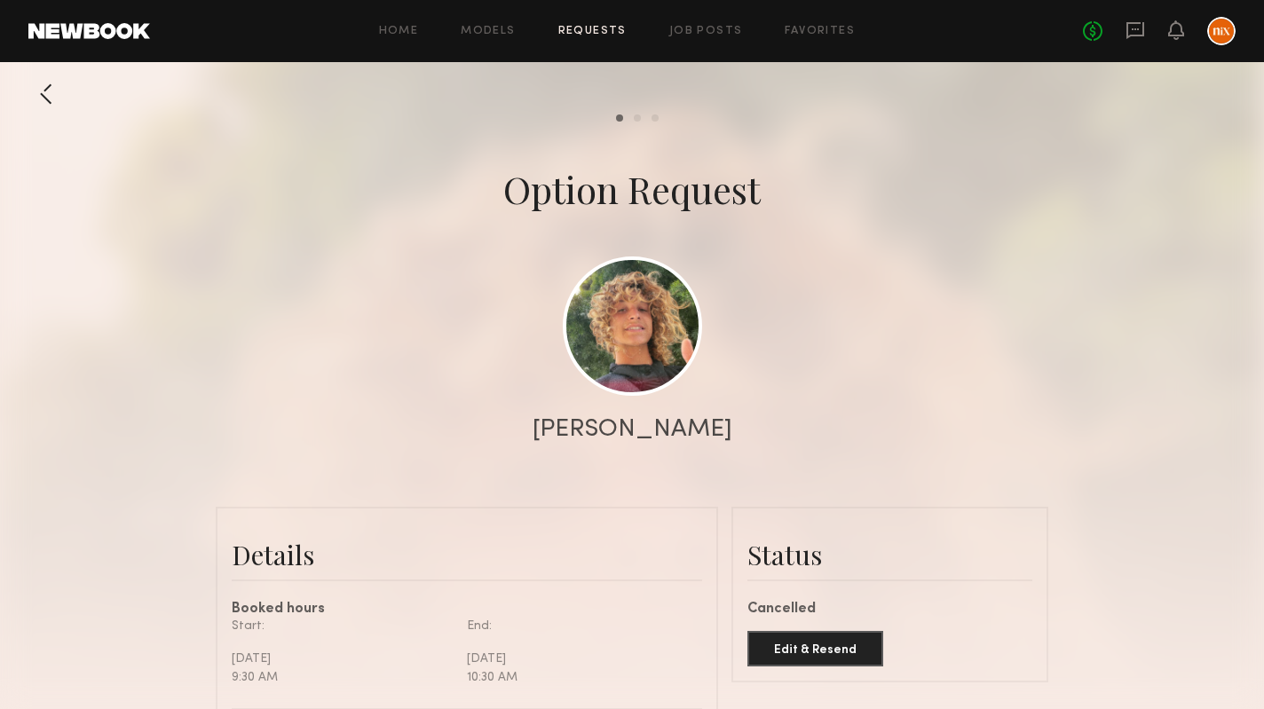
click at [56, 88] on div at bounding box center [45, 93] width 35 height 35
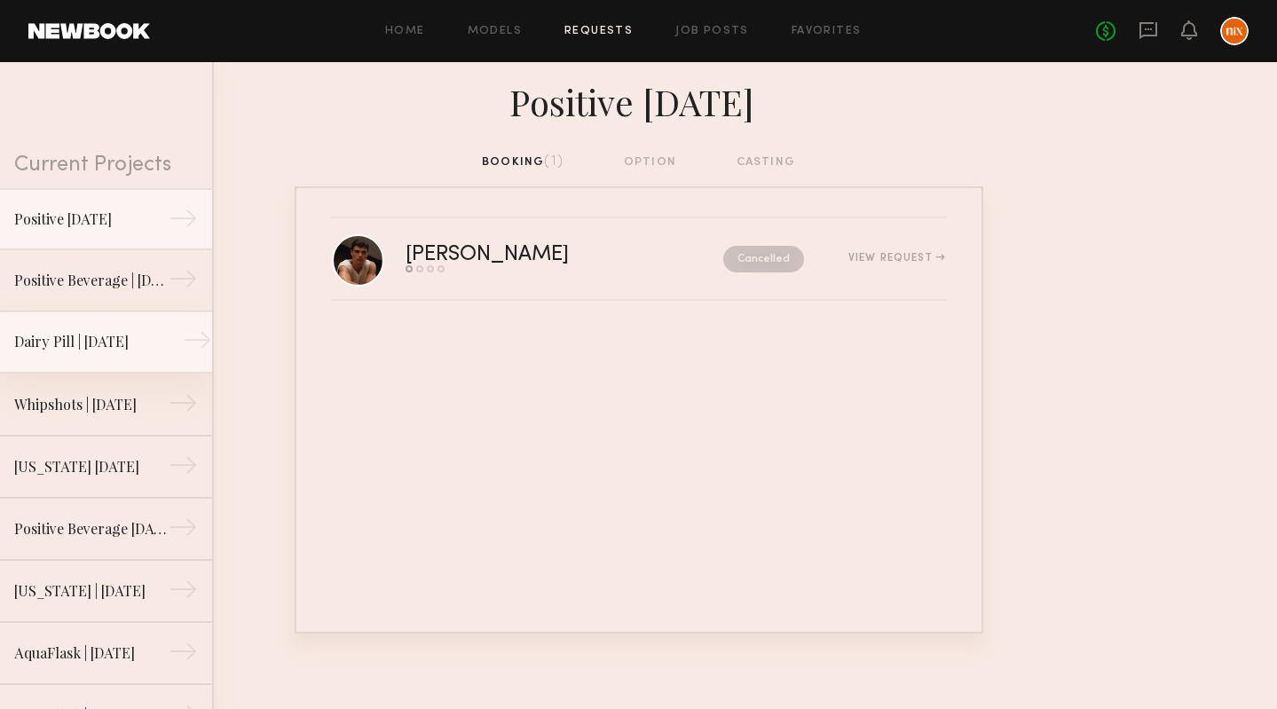
click at [116, 311] on link "Dairy Pill | [DATE] →" at bounding box center [106, 342] width 212 height 62
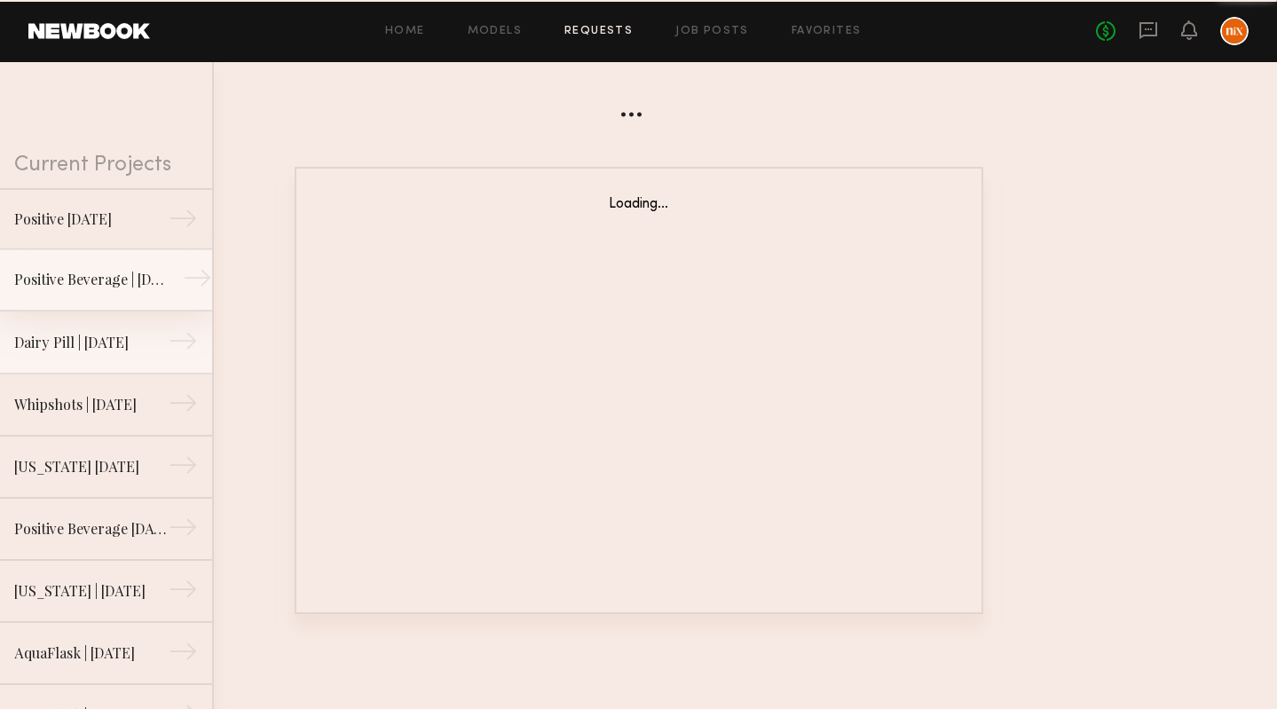
click at [121, 300] on link "Positive Beverage | [DATE] →" at bounding box center [106, 280] width 212 height 62
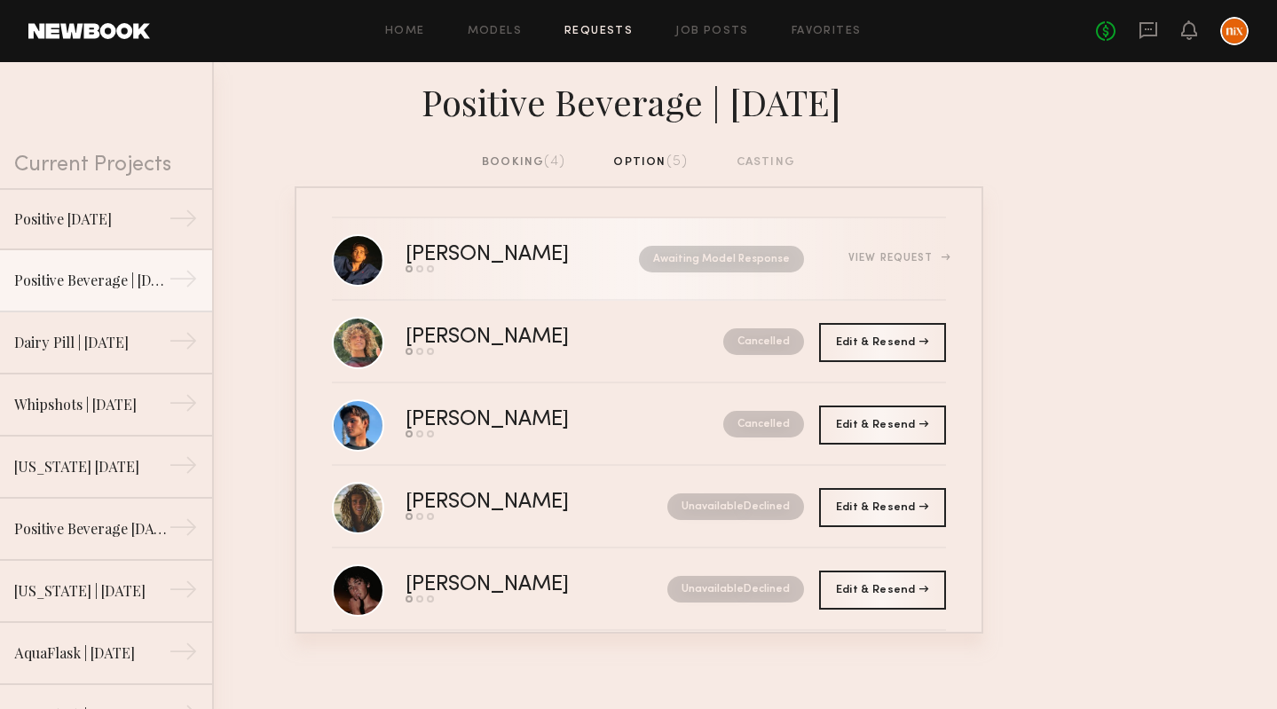
click at [566, 254] on div "[PERSON_NAME]" at bounding box center [505, 255] width 199 height 20
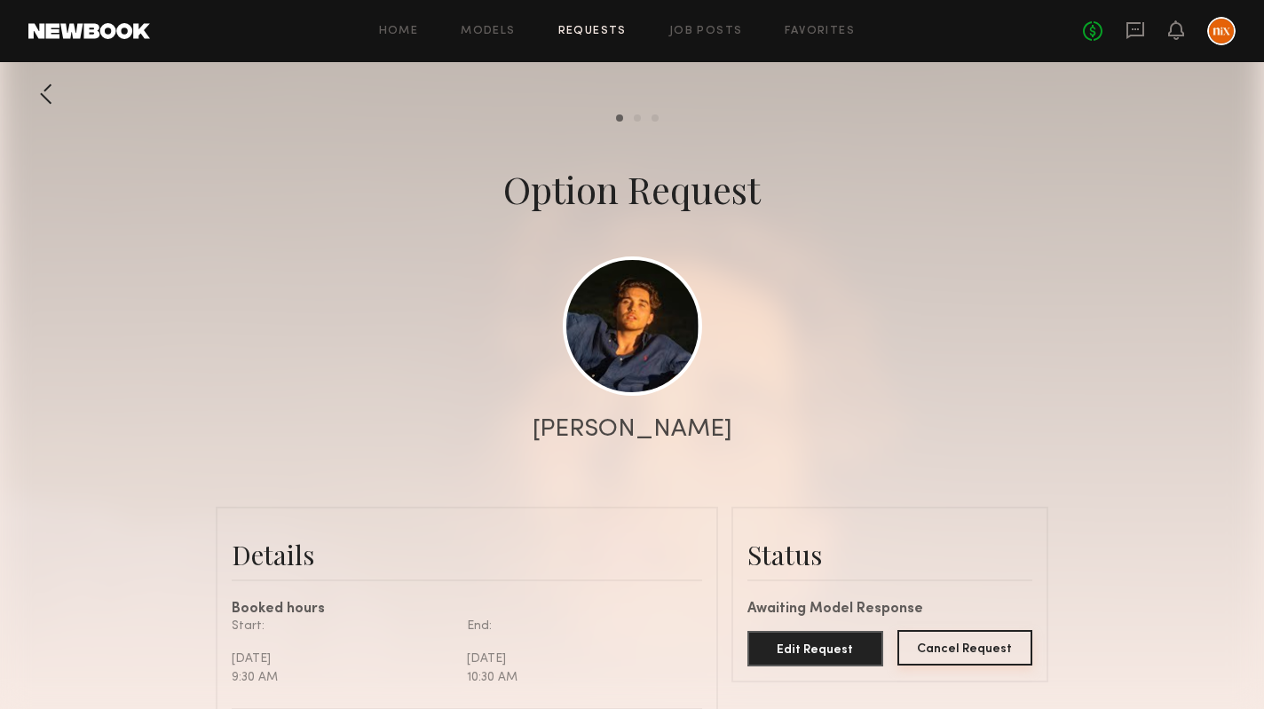
click at [974, 649] on button "Cancel Request" at bounding box center [965, 647] width 136 height 35
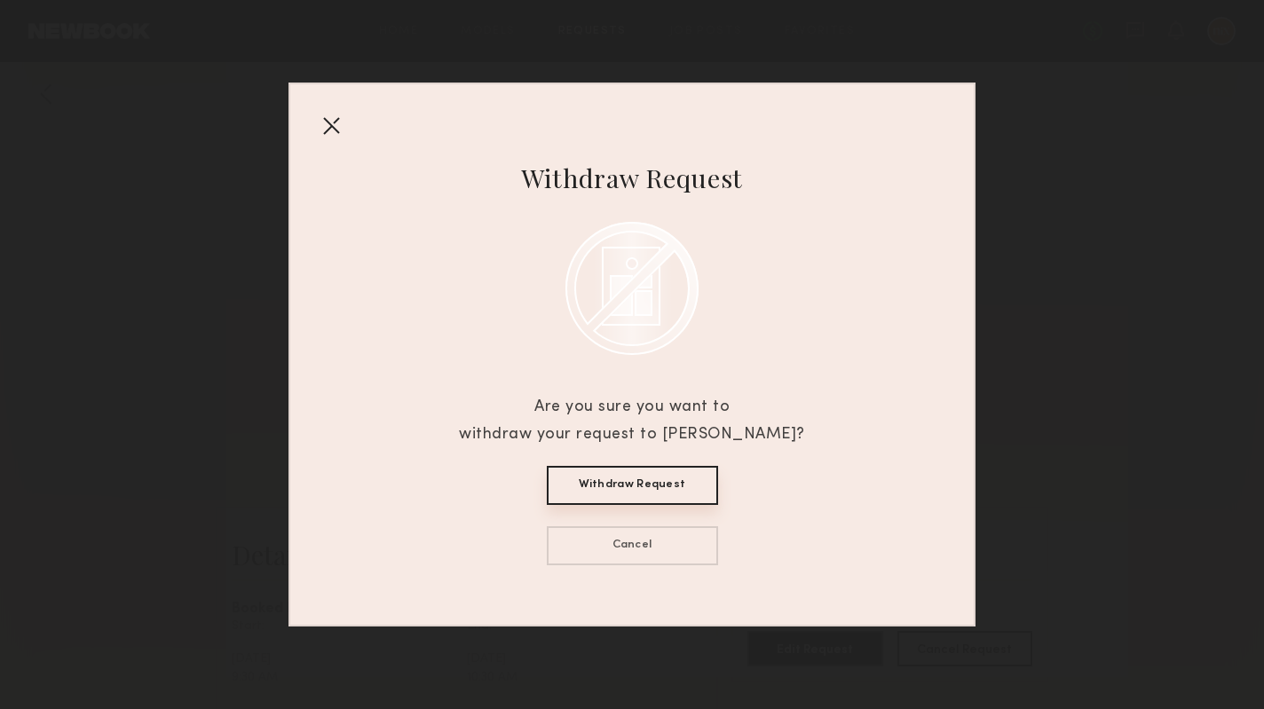
click at [658, 482] on button "Withdraw Request" at bounding box center [632, 485] width 171 height 39
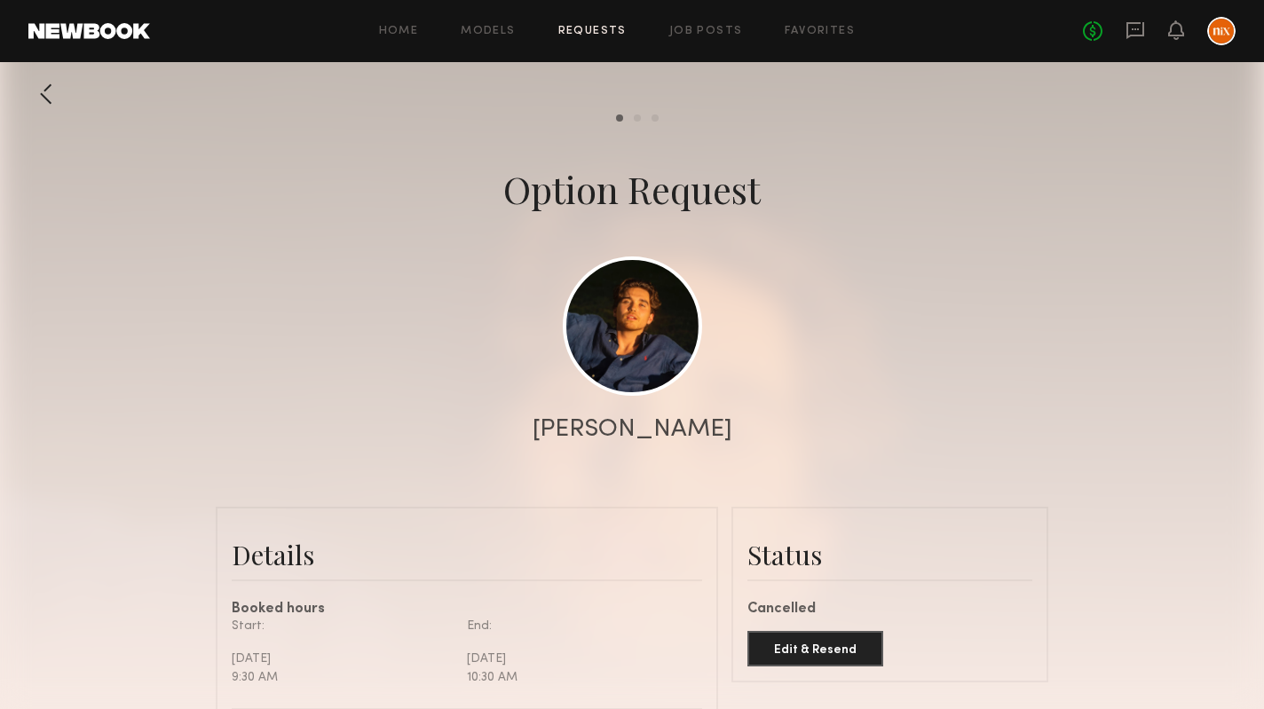
click at [585, 31] on link "Requests" at bounding box center [592, 32] width 68 height 12
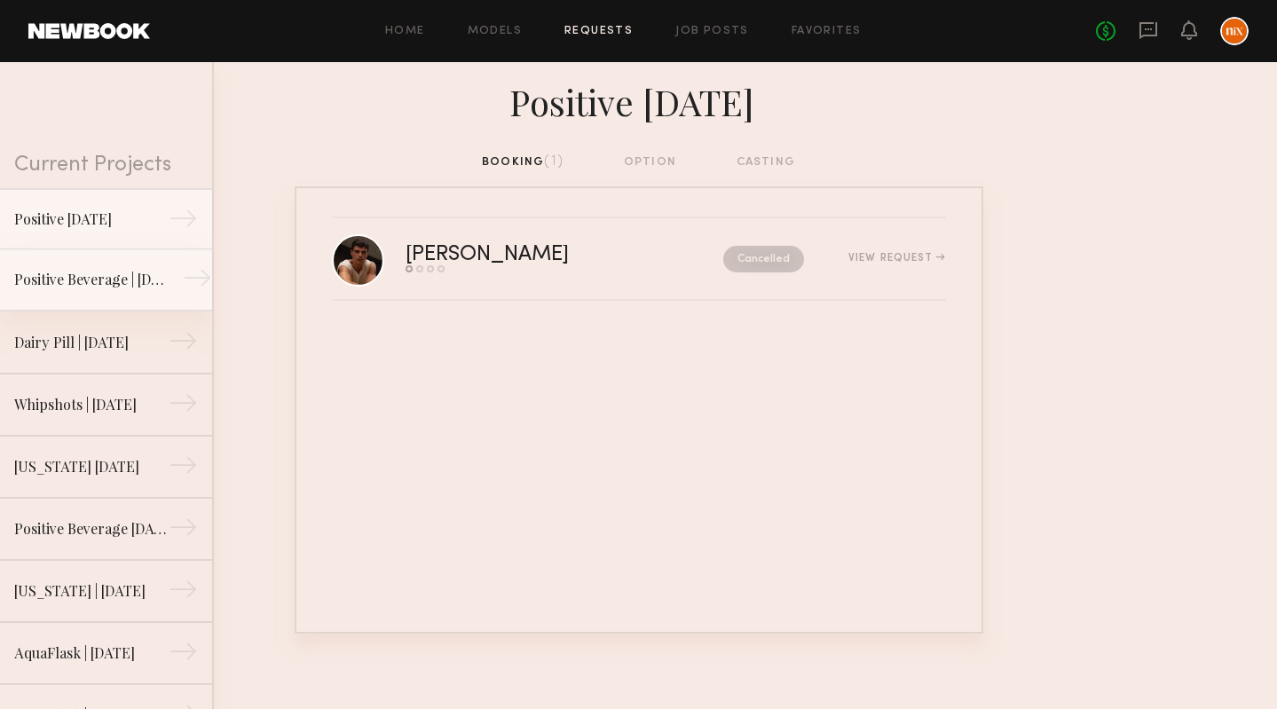
click at [57, 256] on link "Positive Beverage | [DATE] →" at bounding box center [106, 280] width 212 height 62
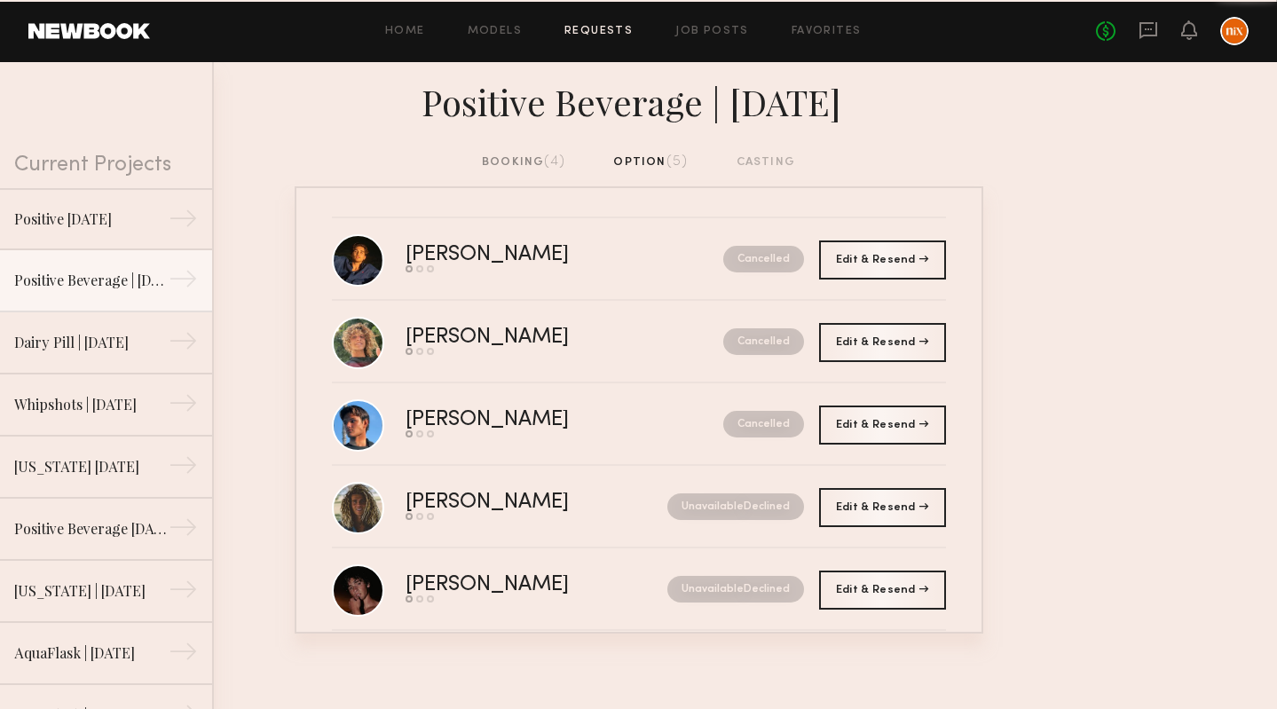
click at [564, 152] on div "Positive Beverage | [DATE]" at bounding box center [638, 107] width 1277 height 91
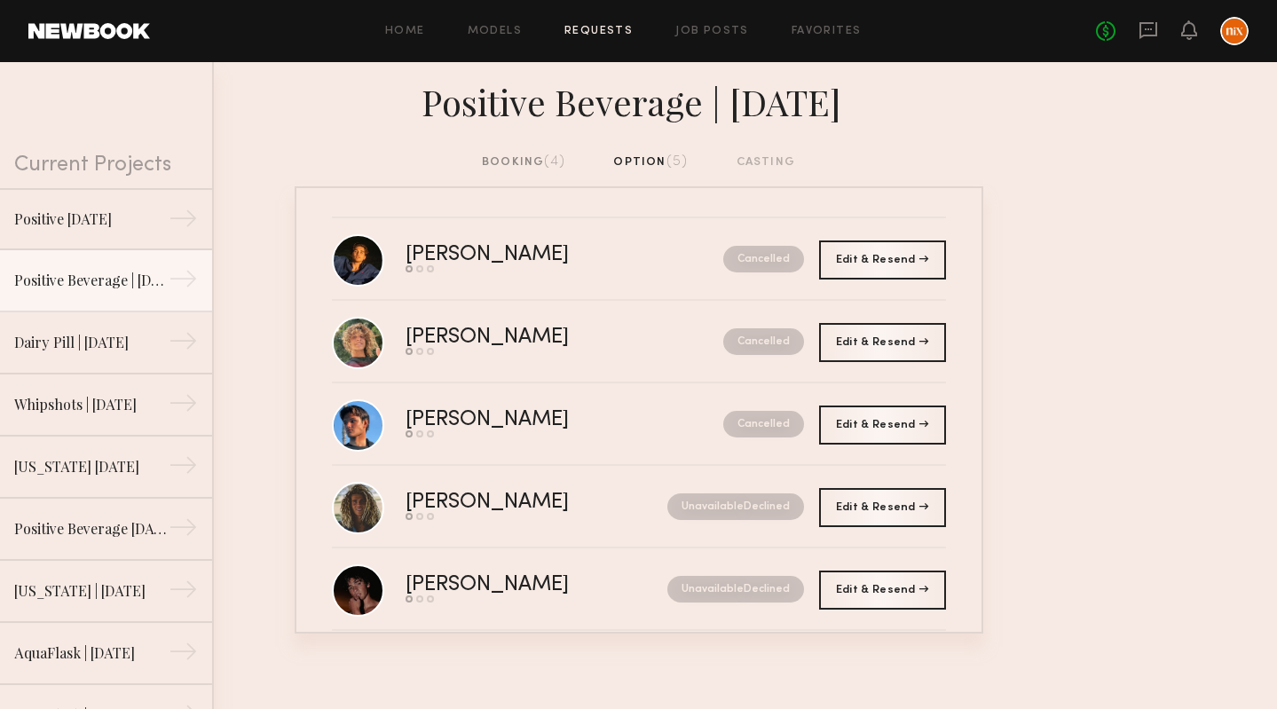
click at [553, 169] on div "booking (4)" at bounding box center [523, 163] width 83 height 20
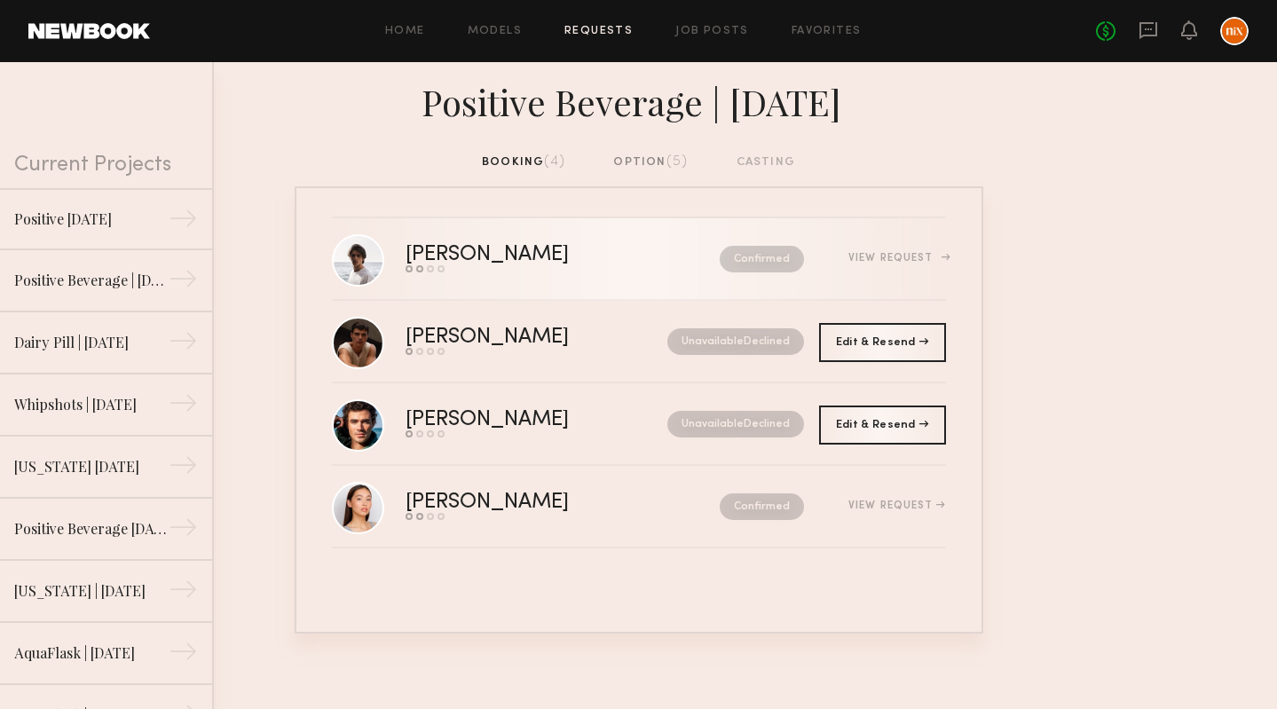
click at [709, 264] on div "Confirmed" at bounding box center [724, 259] width 160 height 27
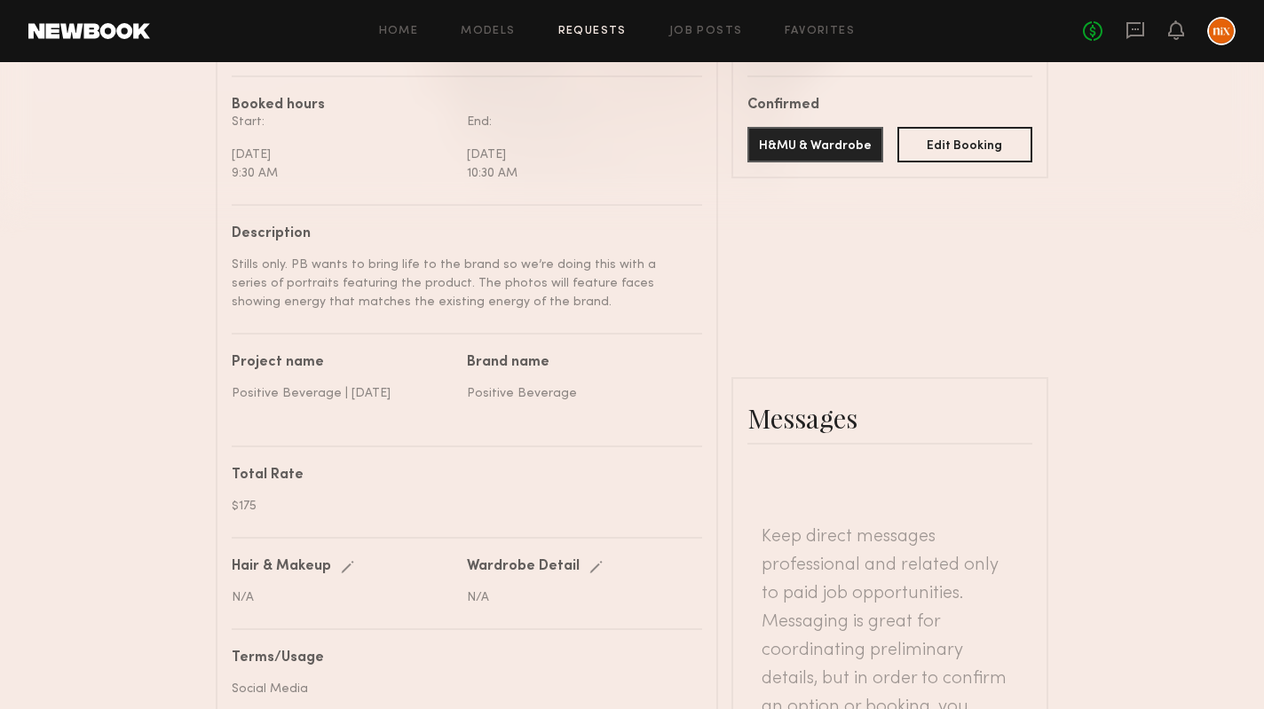
scroll to position [948, 0]
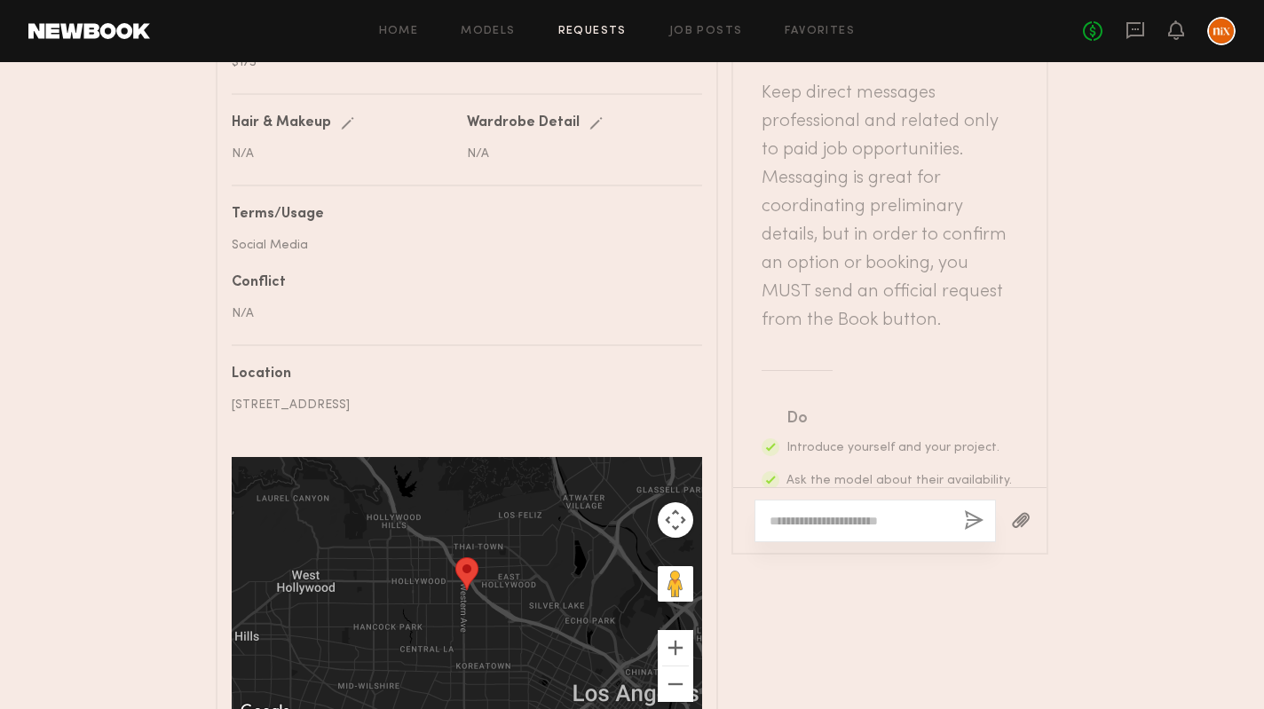
click at [847, 519] on textarea at bounding box center [859, 521] width 180 height 18
paste textarea "**********"
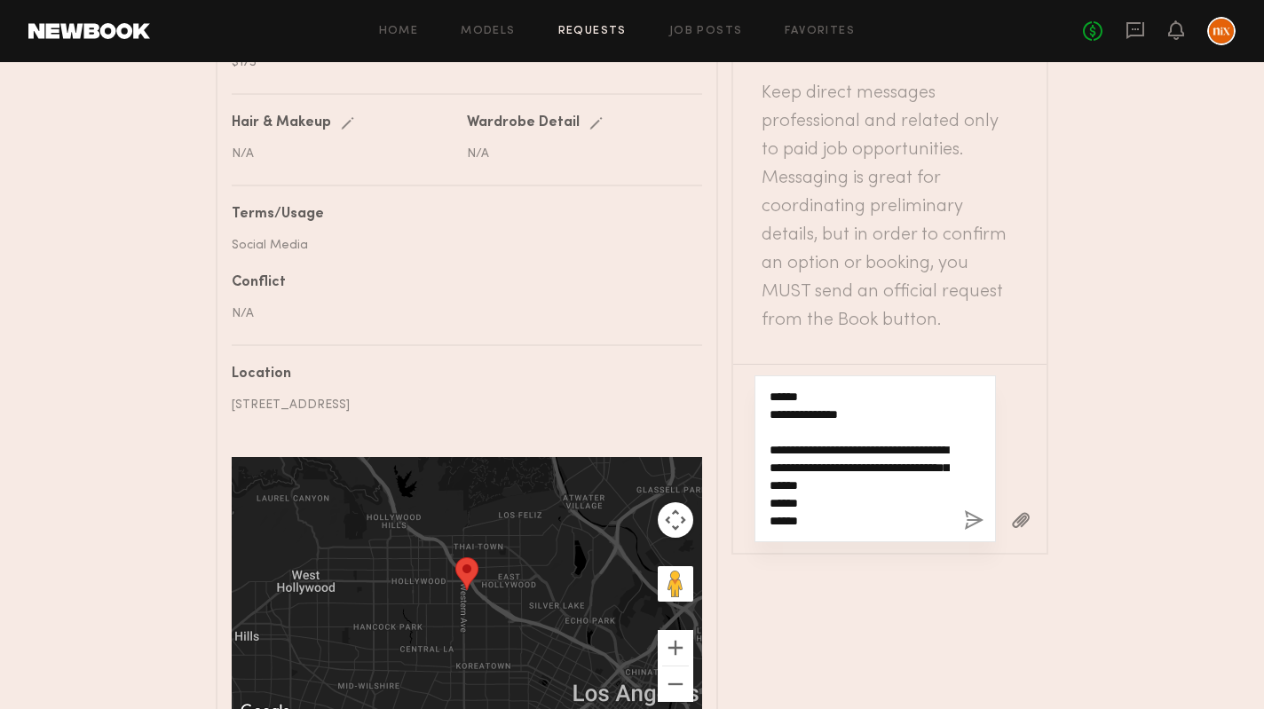
scroll to position [0, 0]
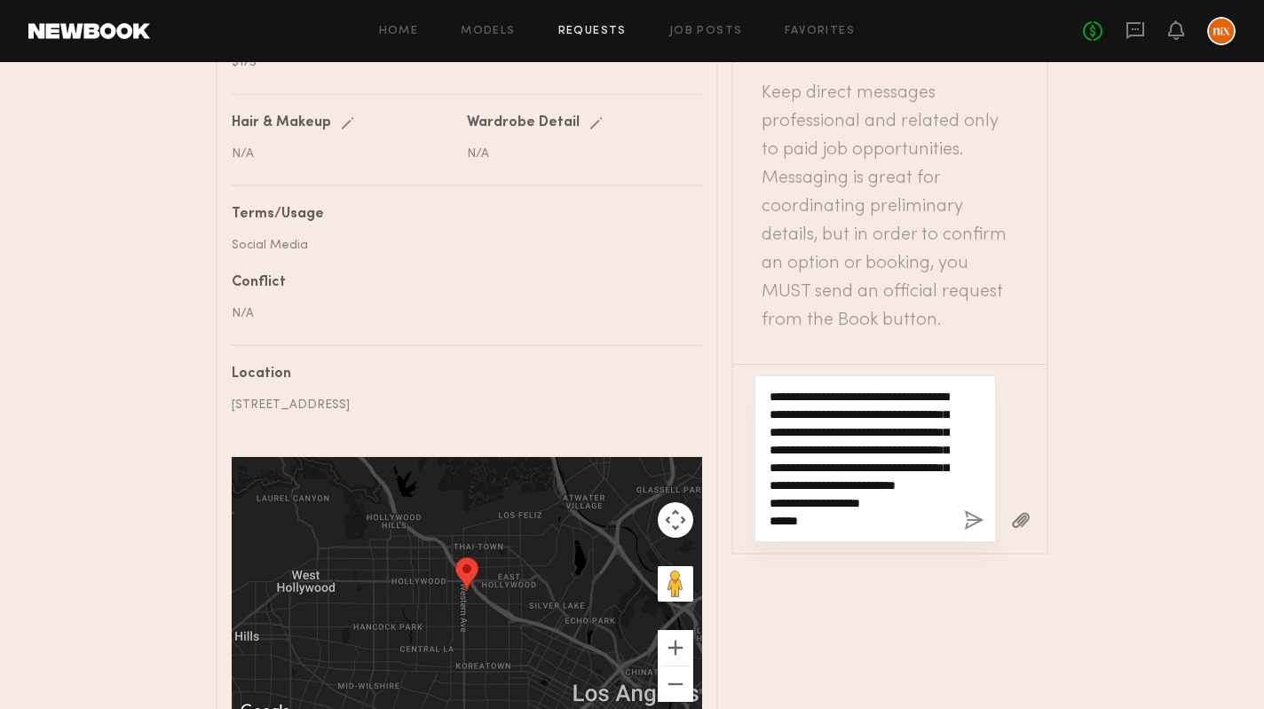
click at [808, 397] on textarea "**********" at bounding box center [859, 459] width 180 height 142
click at [808, 398] on textarea "**********" at bounding box center [859, 459] width 180 height 142
click at [863, 428] on textarea "**********" at bounding box center [859, 459] width 180 height 142
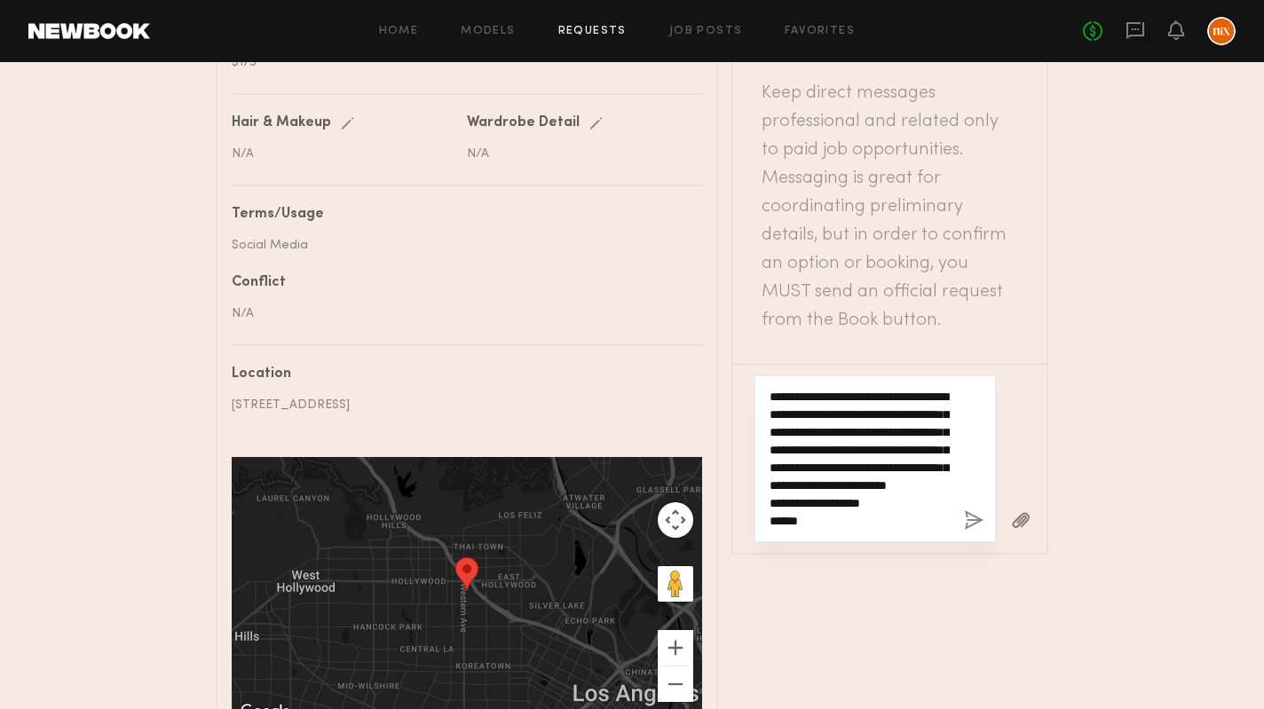
click at [863, 429] on textarea "**********" at bounding box center [859, 459] width 180 height 142
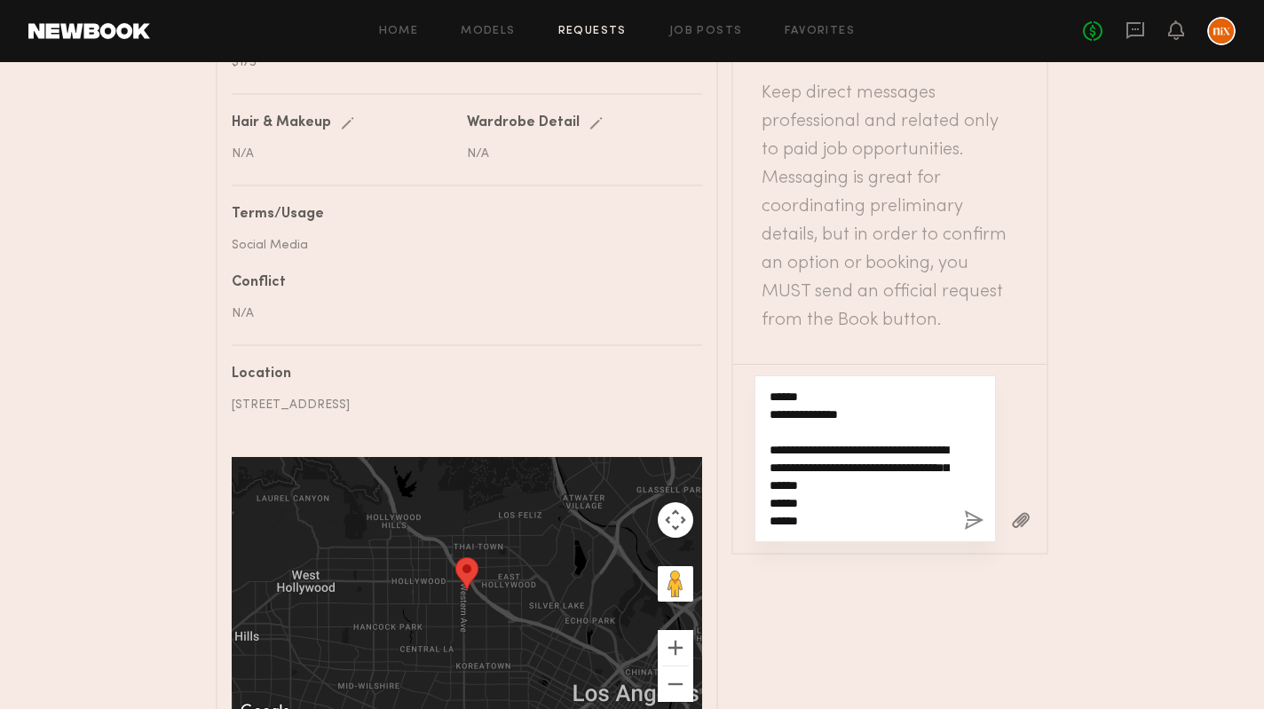
scroll to position [195, 0]
drag, startPoint x: 834, startPoint y: 522, endPoint x: 840, endPoint y: 476, distance: 46.6
click at [775, 501] on textarea "**********" at bounding box center [859, 459] width 180 height 142
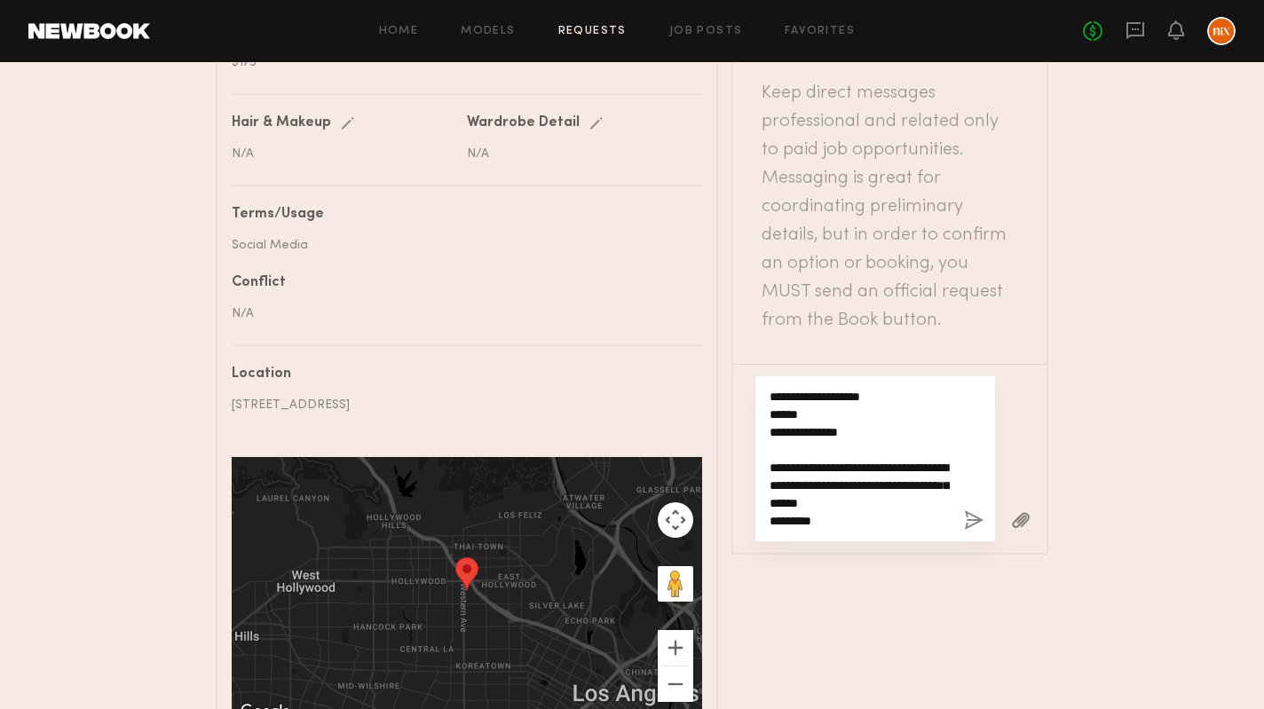
scroll to position [193, 0]
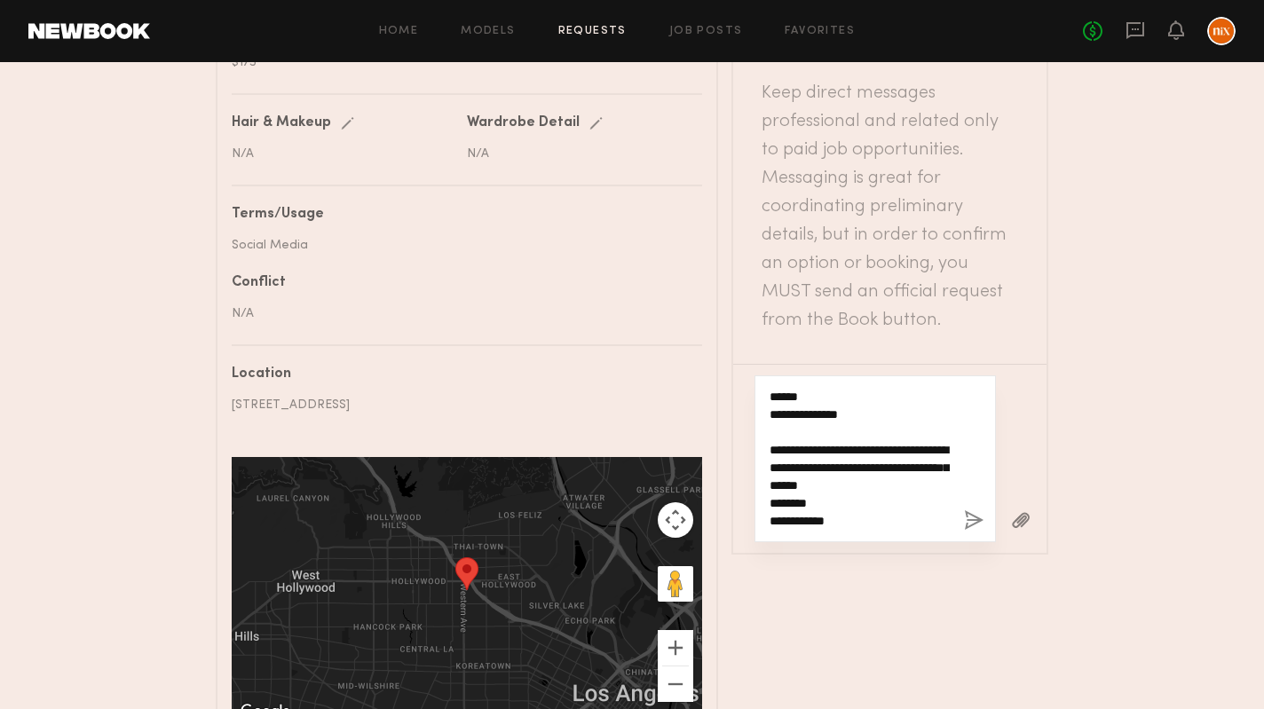
type textarea "**********"
click at [981, 520] on button "button" at bounding box center [974, 521] width 20 height 22
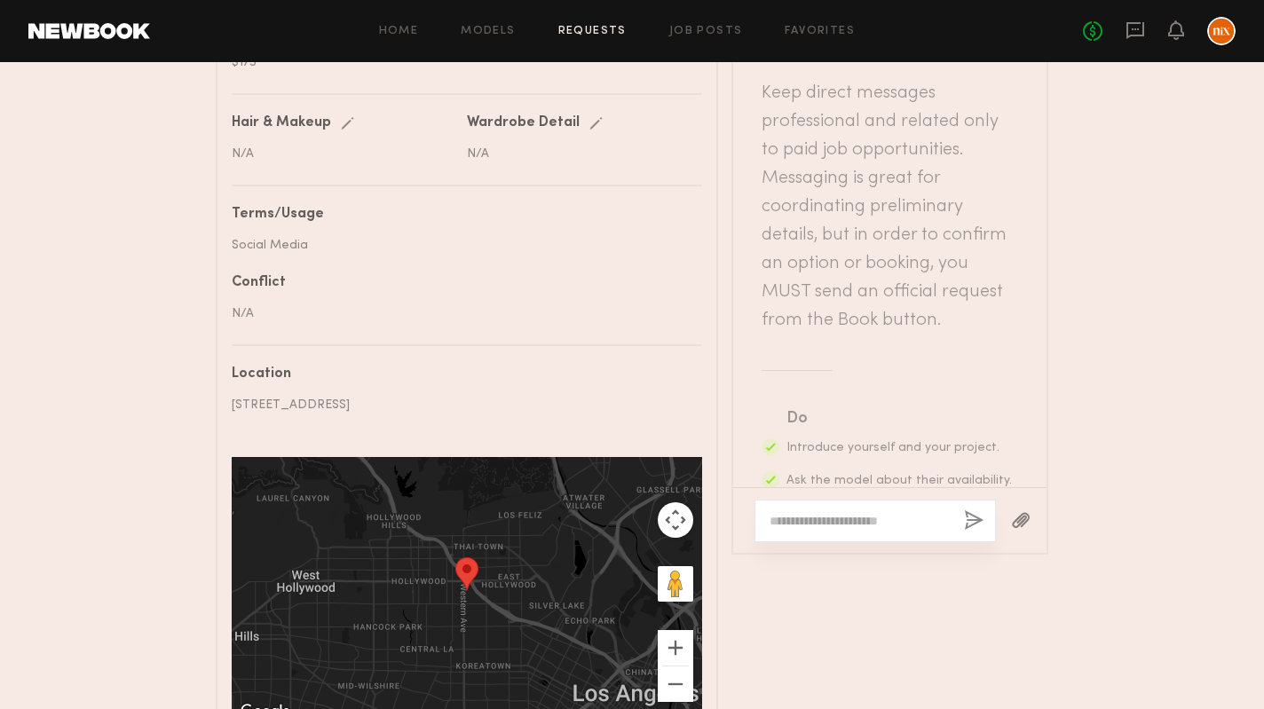
scroll to position [0, 0]
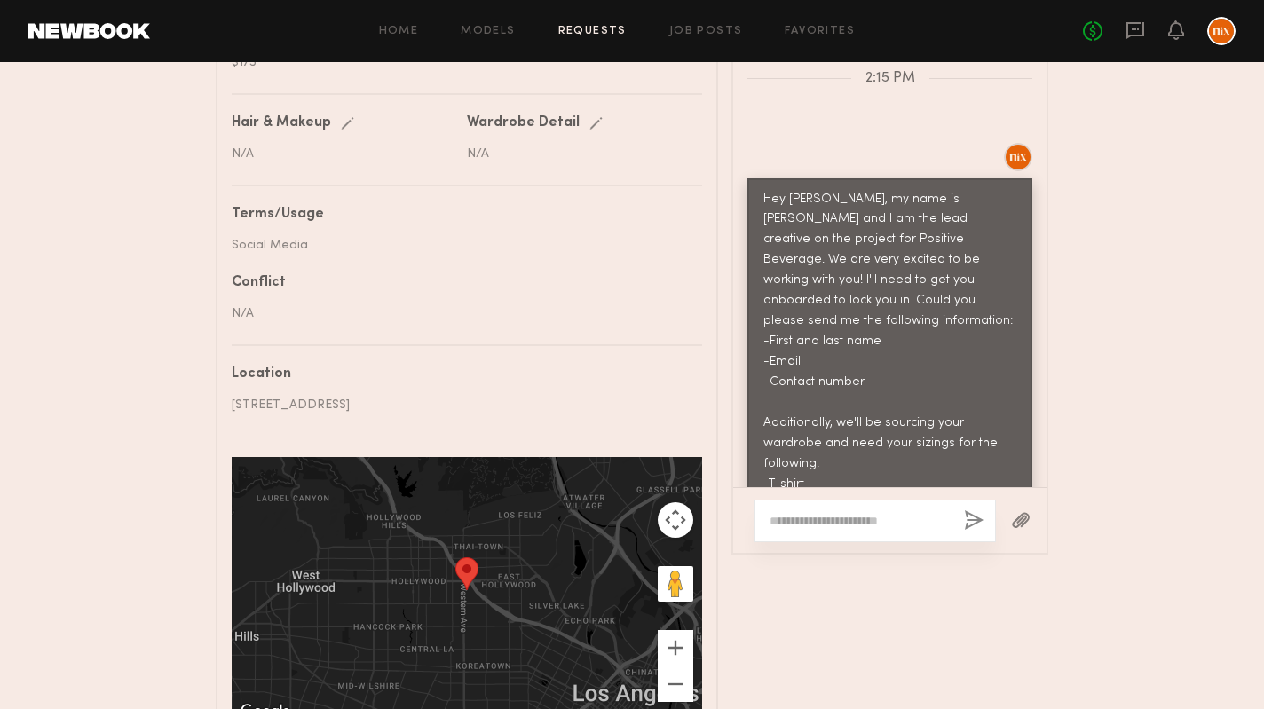
click at [633, 287] on div "Conflict" at bounding box center [460, 283] width 457 height 14
